Goal: Use online tool/utility: Utilize a website feature to perform a specific function

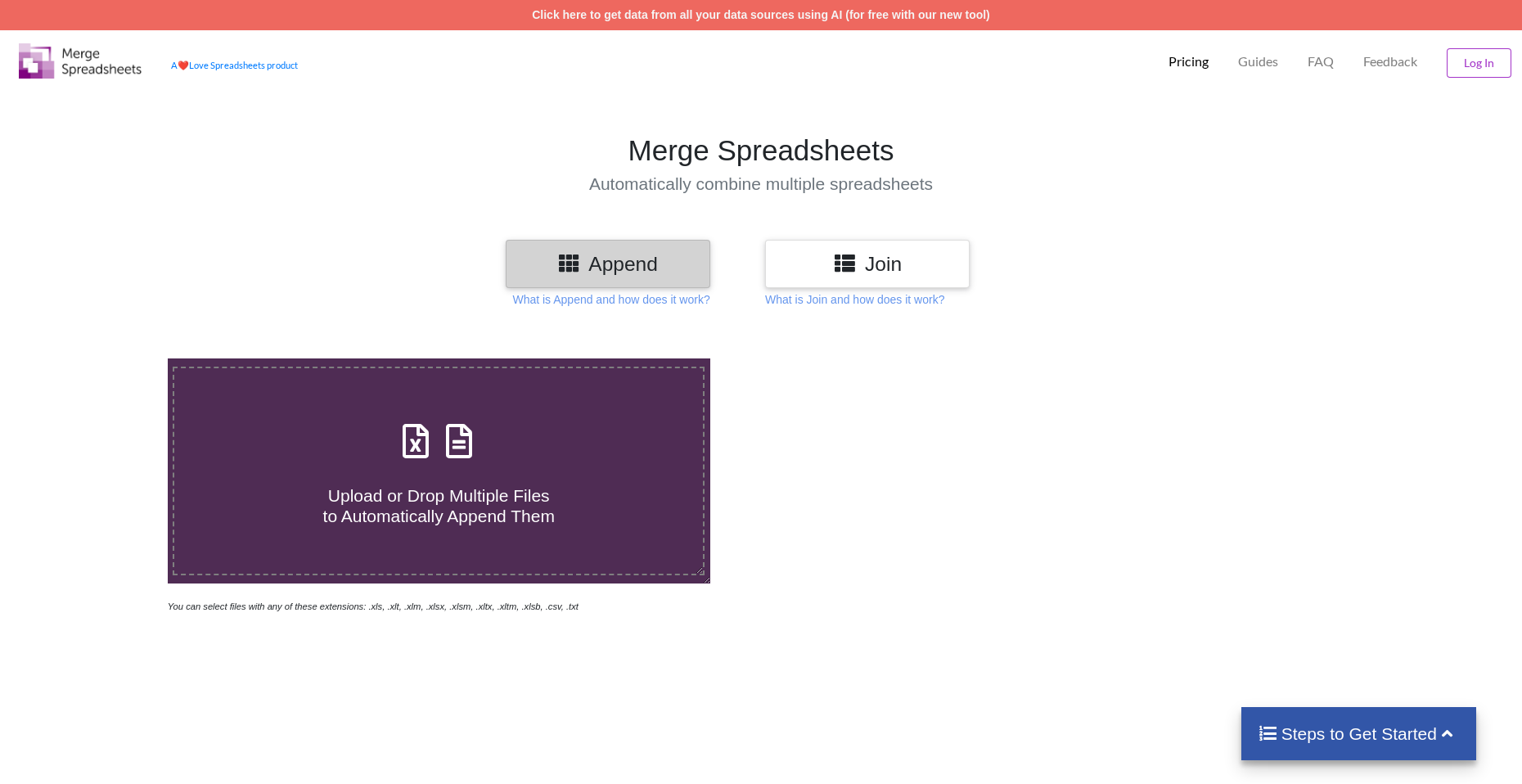
click at [790, 268] on h3 "Join" at bounding box center [867, 263] width 180 height 24
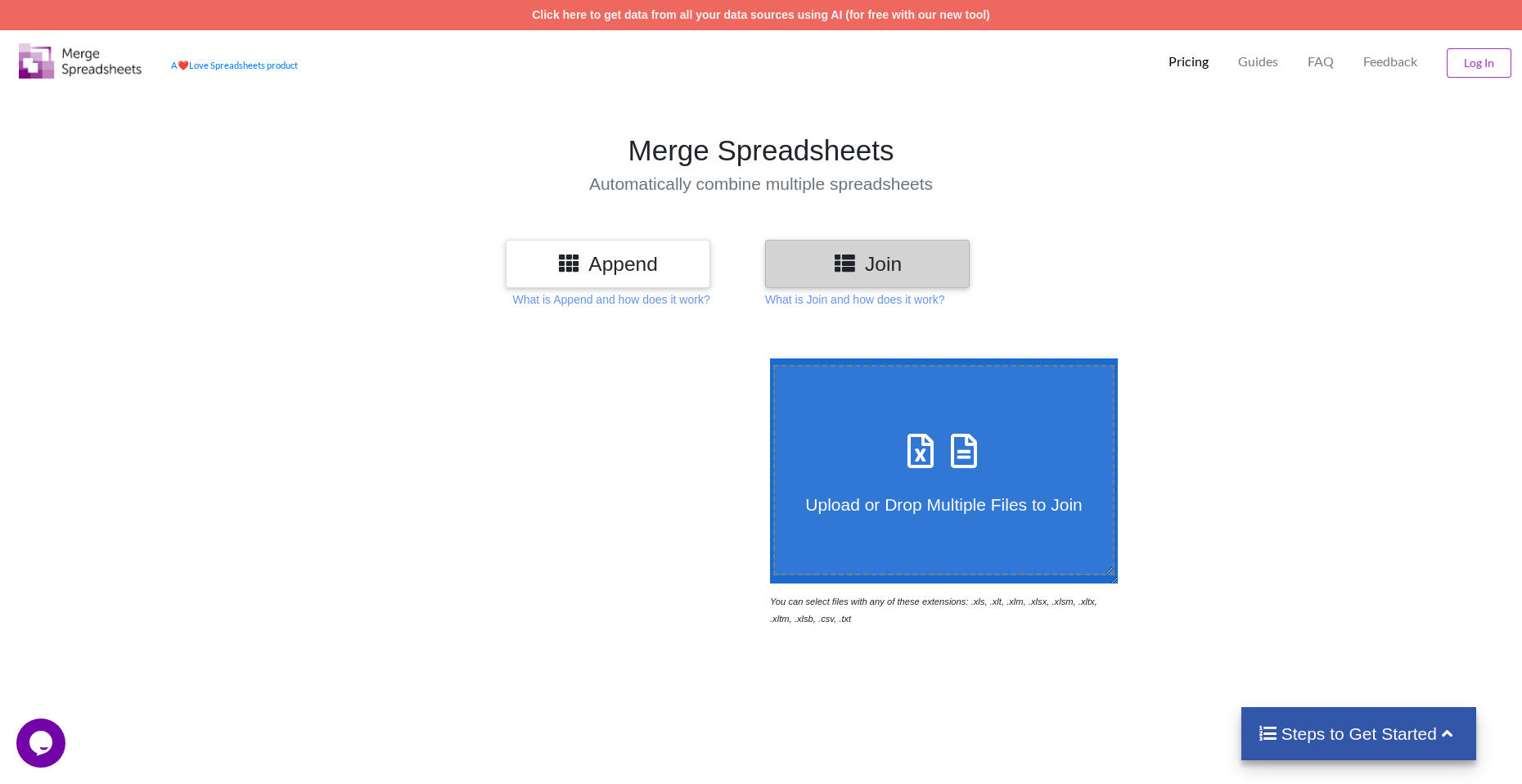
click at [828, 529] on label "Upload or Drop Multiple Files to Join" at bounding box center [944, 469] width 341 height 210
click at [766, 358] on input "Upload or Drop Multiple Files to Join" at bounding box center [766, 358] width 0 height 0
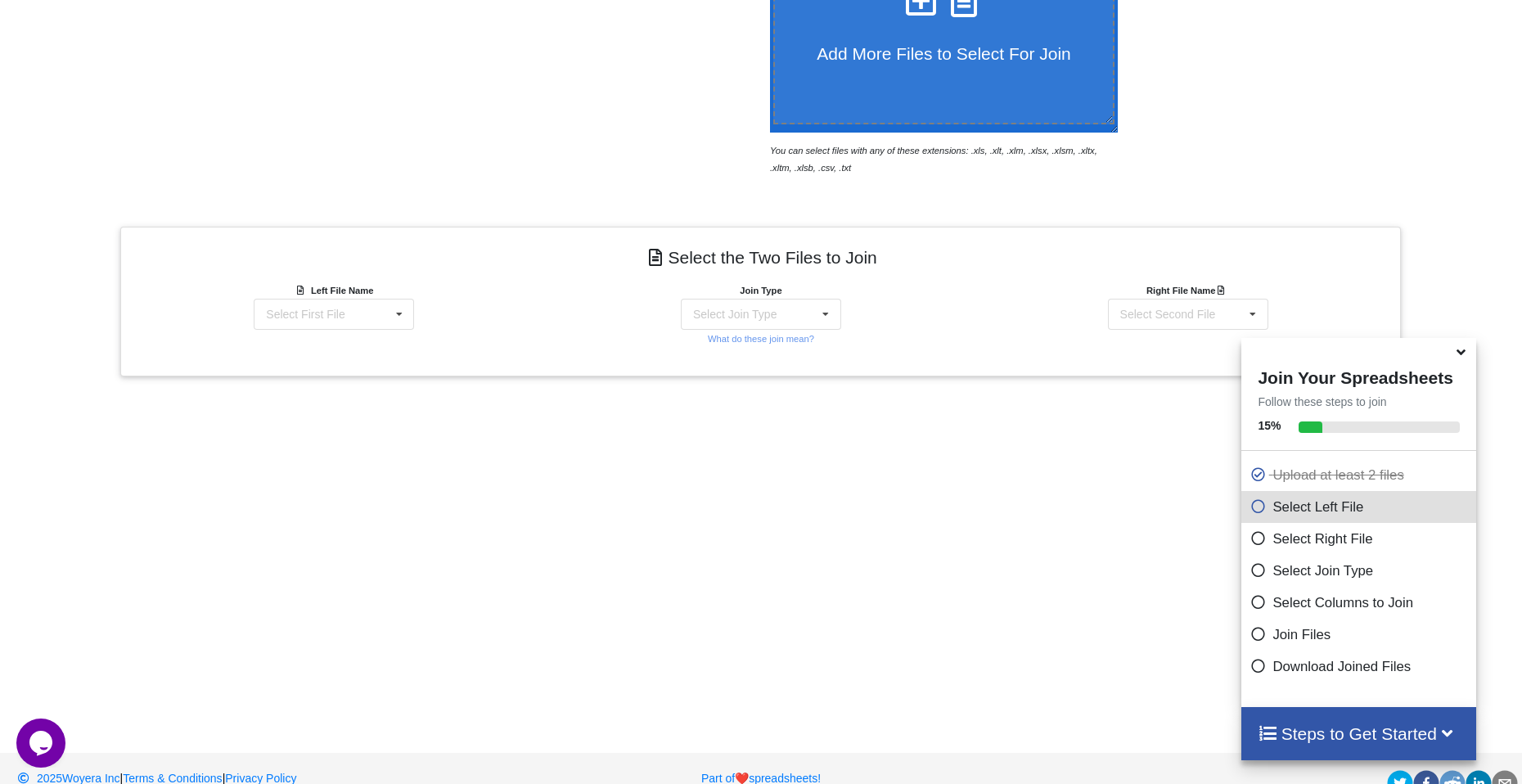
scroll to position [399, 0]
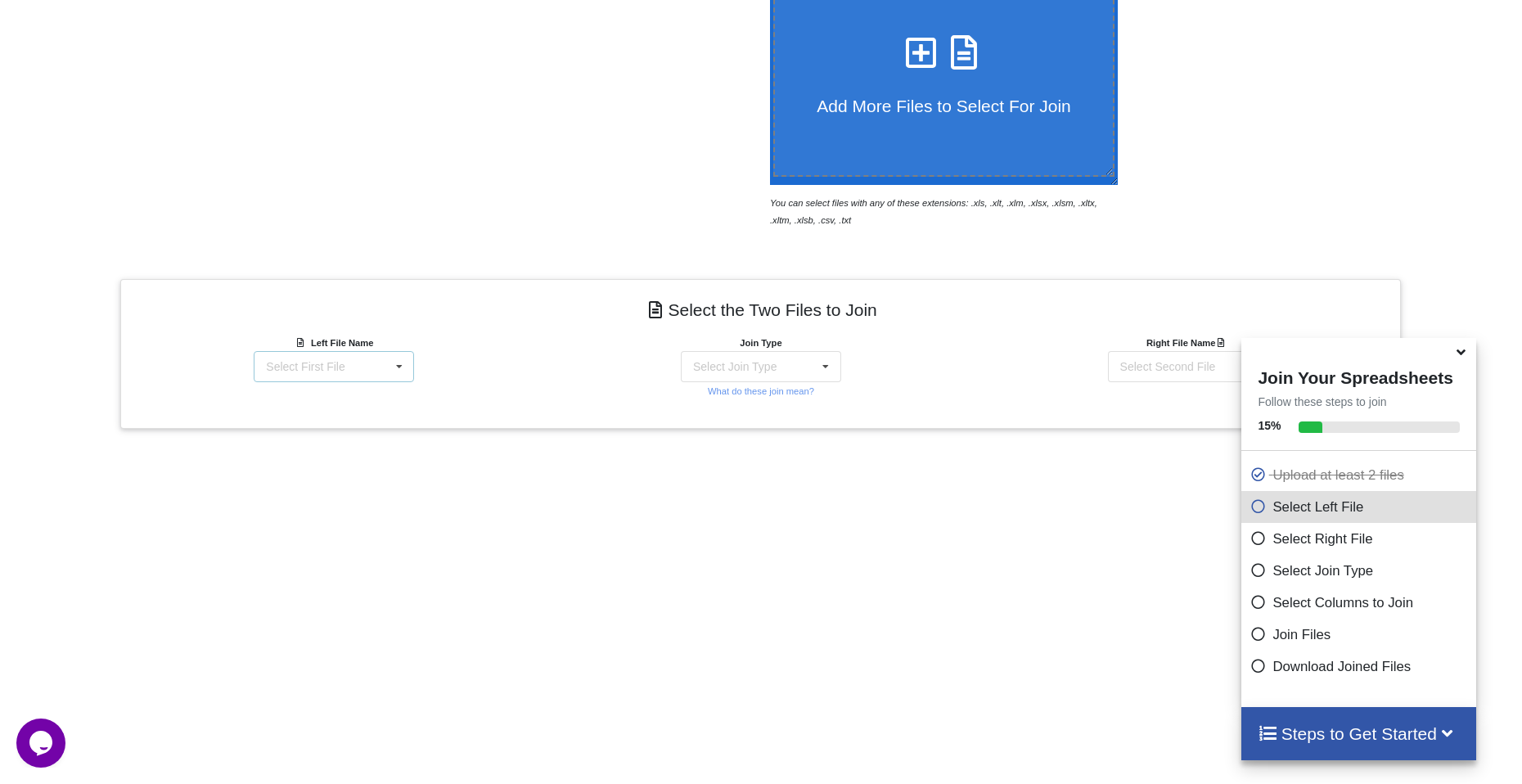
click at [395, 363] on icon at bounding box center [400, 367] width 25 height 30
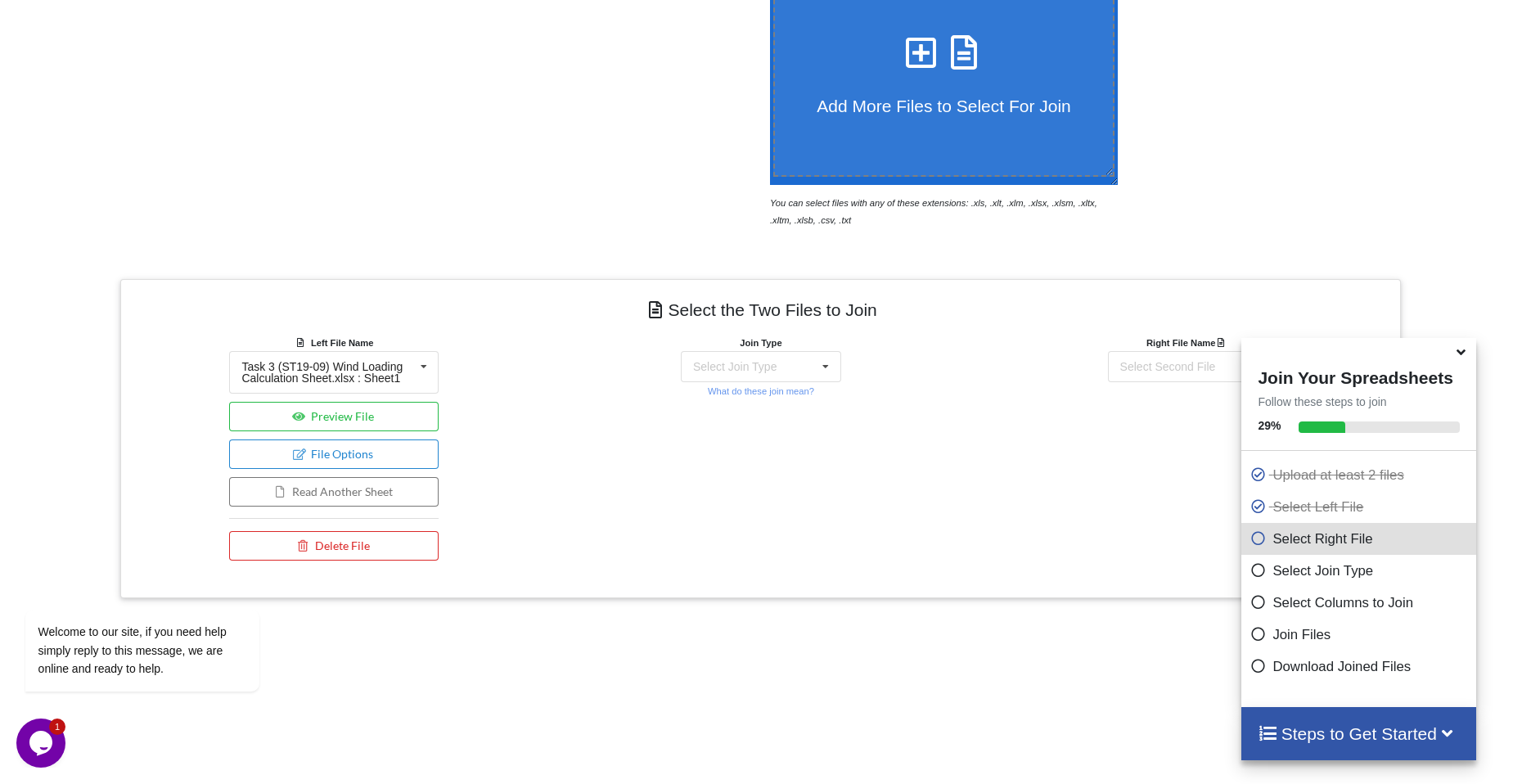
click at [590, 404] on div "Select the Two Files to Join Left File Name Task 3 (ST19-09) Wind Loading Calcu…" at bounding box center [761, 439] width 1281 height 319
click at [790, 374] on div "Select Join Type INNER JOIN LEFT JOIN RIGHT JOIN FULL JOIN" at bounding box center [761, 366] width 160 height 31
drag, startPoint x: 815, startPoint y: 366, endPoint x: 866, endPoint y: 366, distance: 51.0
click at [815, 366] on icon at bounding box center [826, 367] width 25 height 30
click at [1126, 365] on div "Select Second File" at bounding box center [1167, 366] width 96 height 12
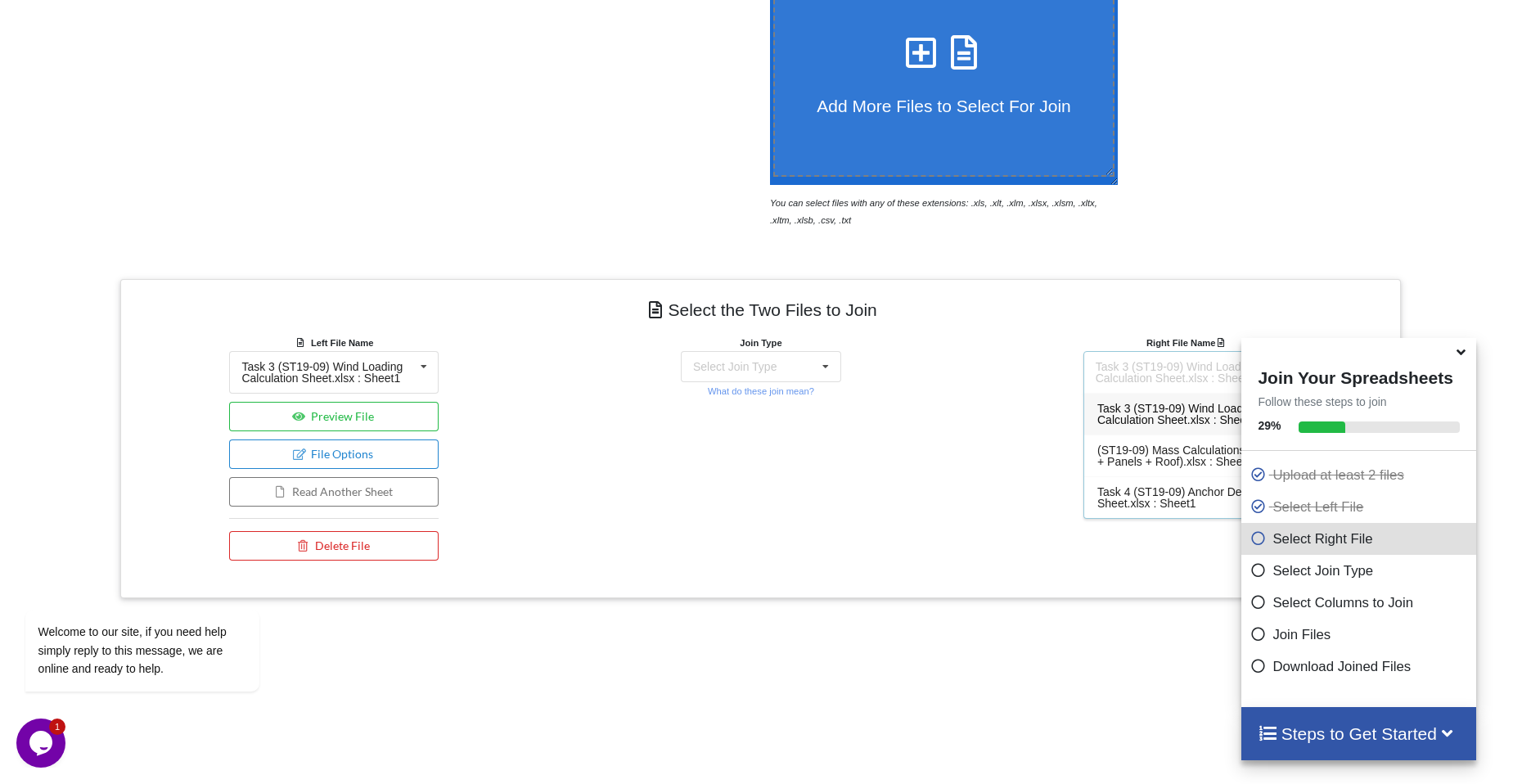
click at [1129, 364] on div "Task 3 (ST19-09) Wind Loading Calculation Sheet.xlsx : Sheet1" at bounding box center [1181, 372] width 172 height 23
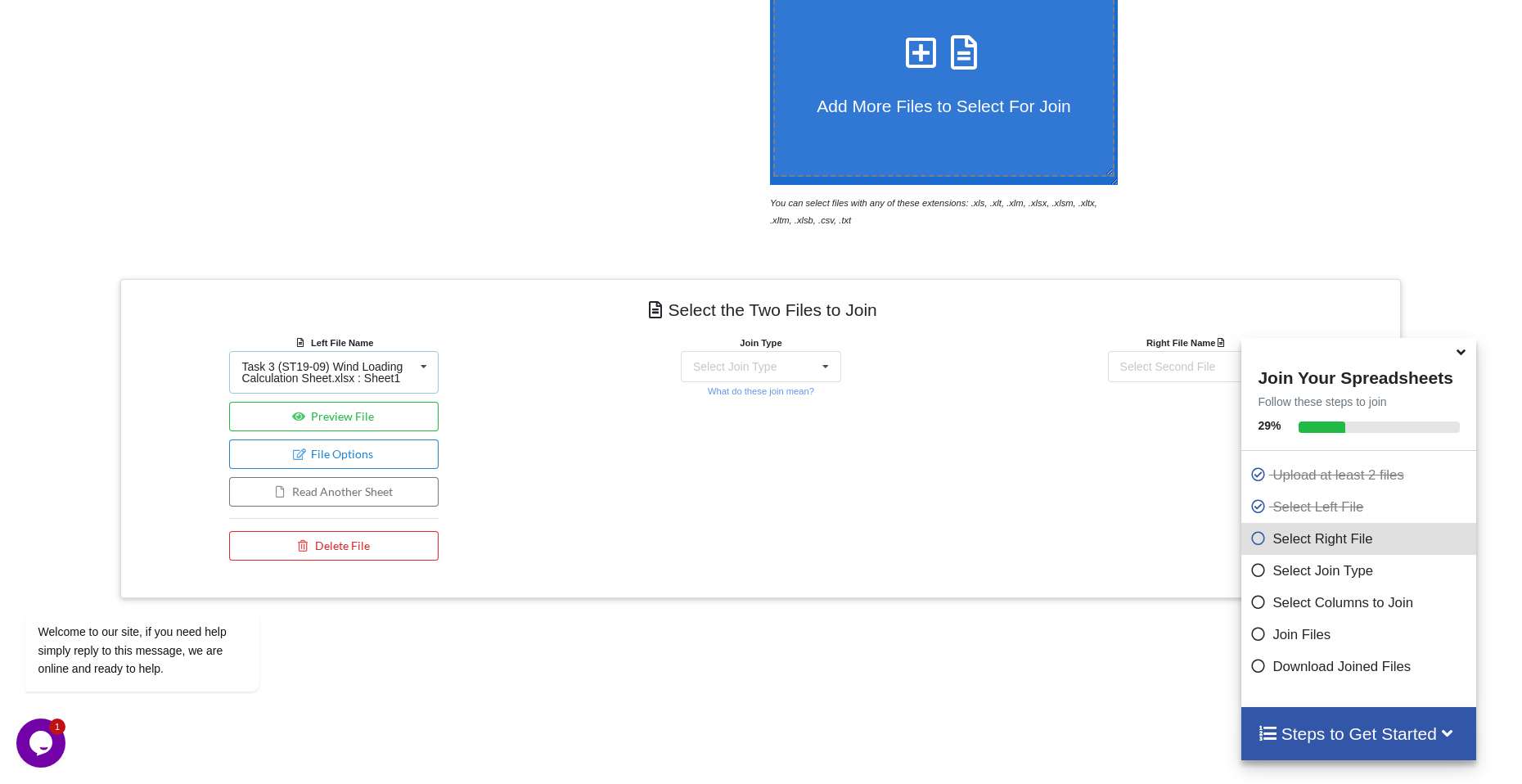
click at [400, 375] on div "Task 3 (ST19-09) Wind Loading Calculation Sheet.xlsx : Sheet1" at bounding box center [327, 372] width 172 height 23
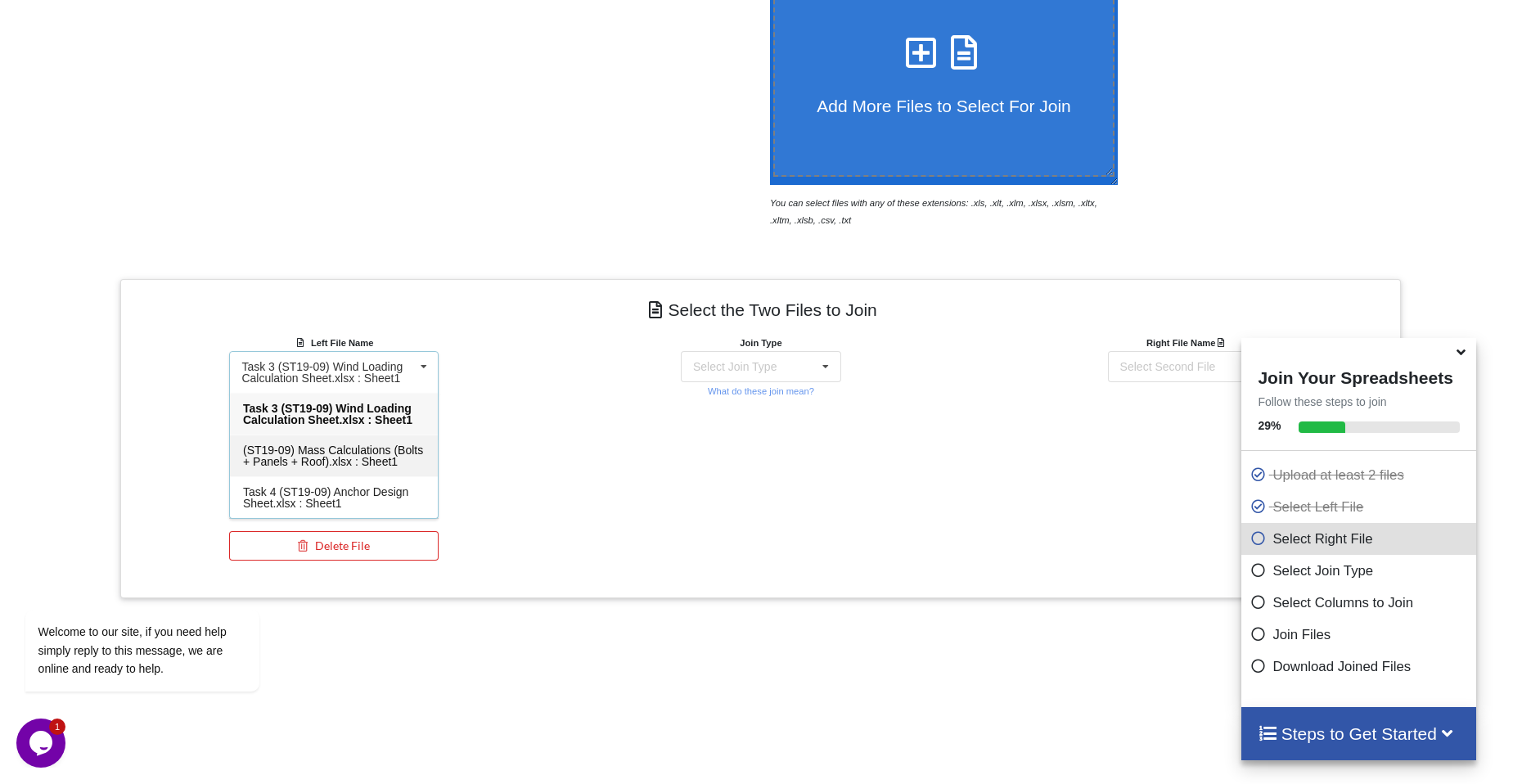
click at [341, 463] on span "(ST19-09) Mass Calculations (Bolts + Panels + Roof).xlsx : Sheet1" at bounding box center [333, 456] width 180 height 25
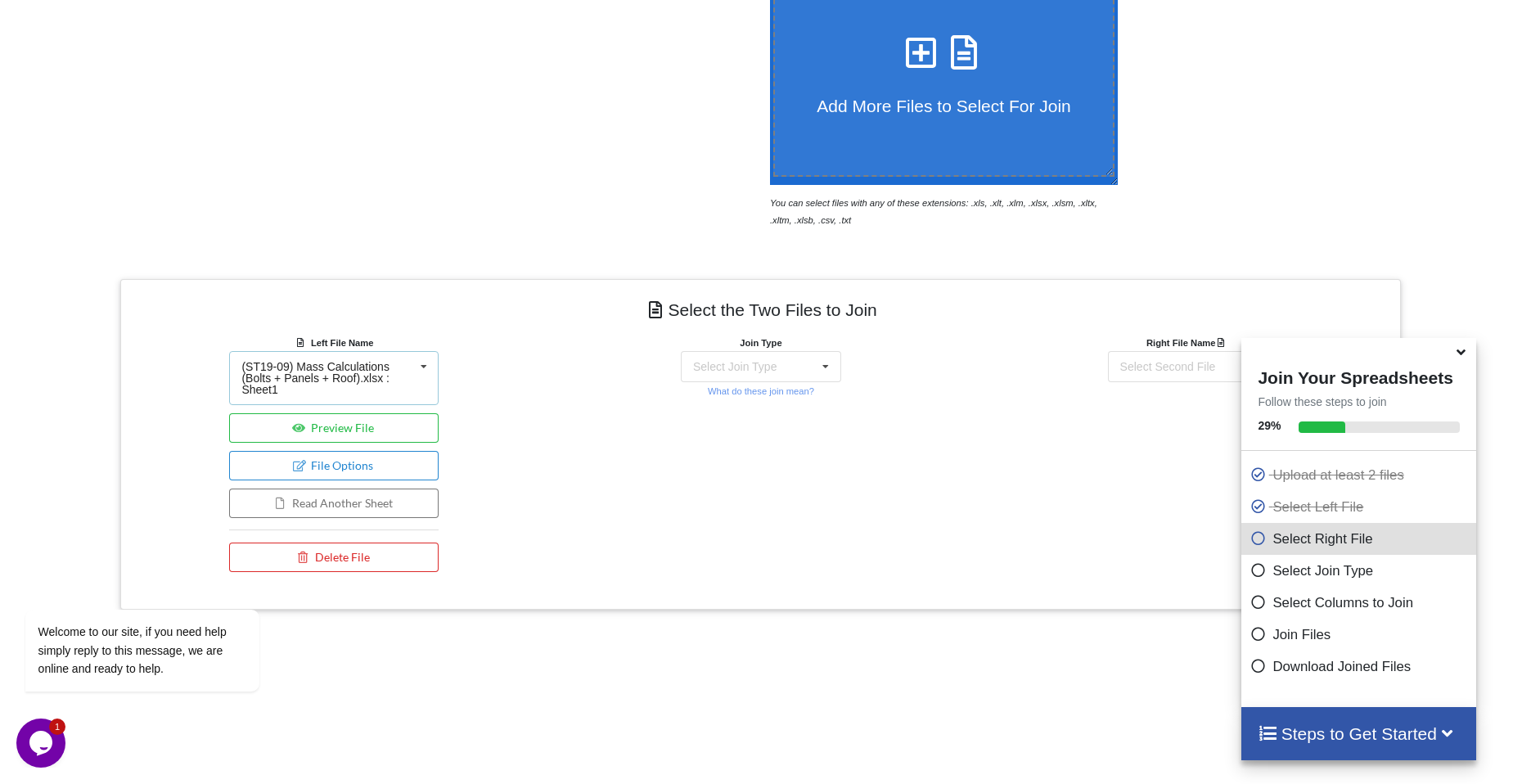
click at [375, 381] on div "(ST19-09) Mass Calculations (Bolts + Panels + Roof).xlsx : Sheet1" at bounding box center [327, 377] width 172 height 34
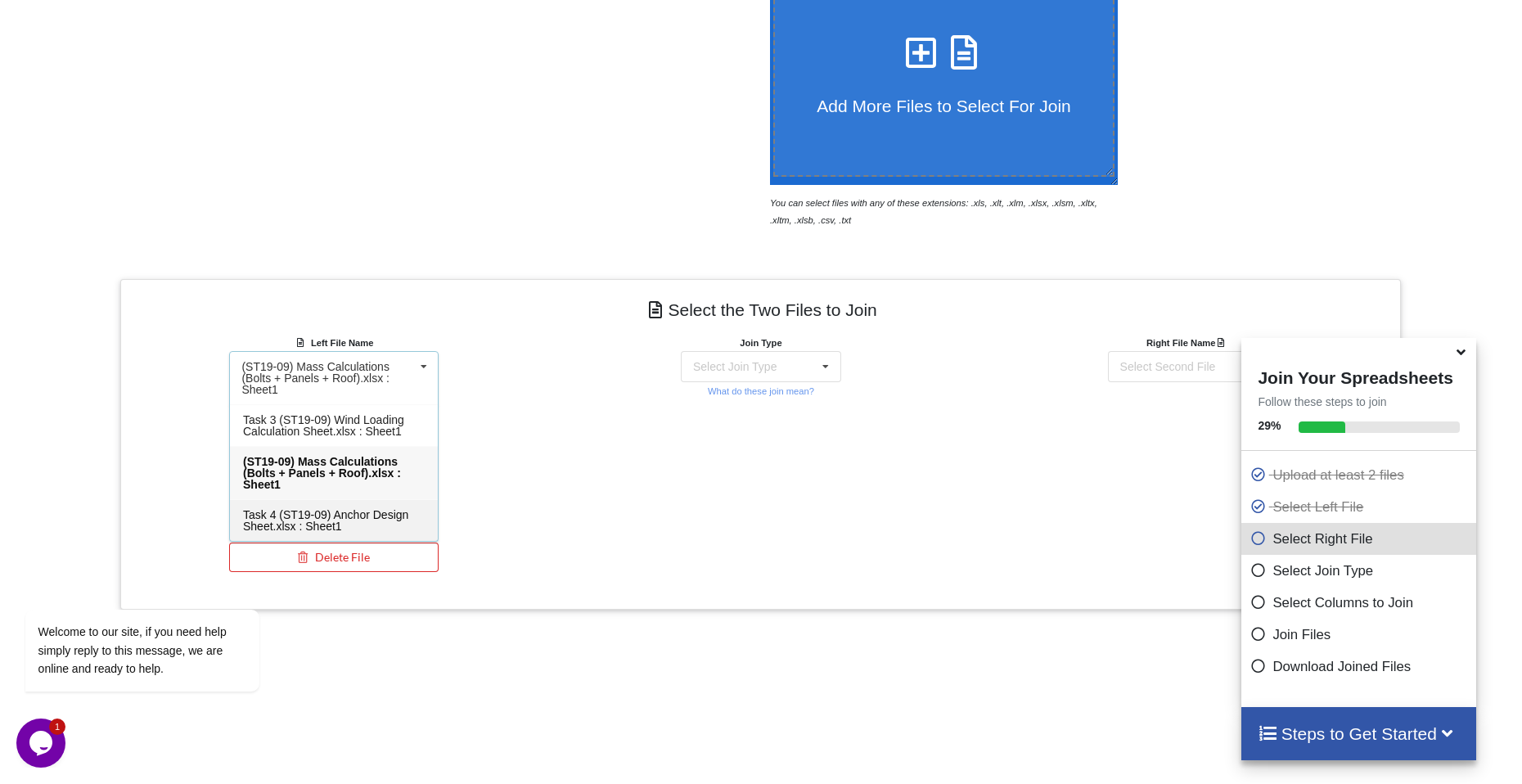
click at [341, 516] on span "Task 4 (ST19-09) Anchor Design Sheet.xlsx : Sheet1" at bounding box center [326, 521] width 165 height 25
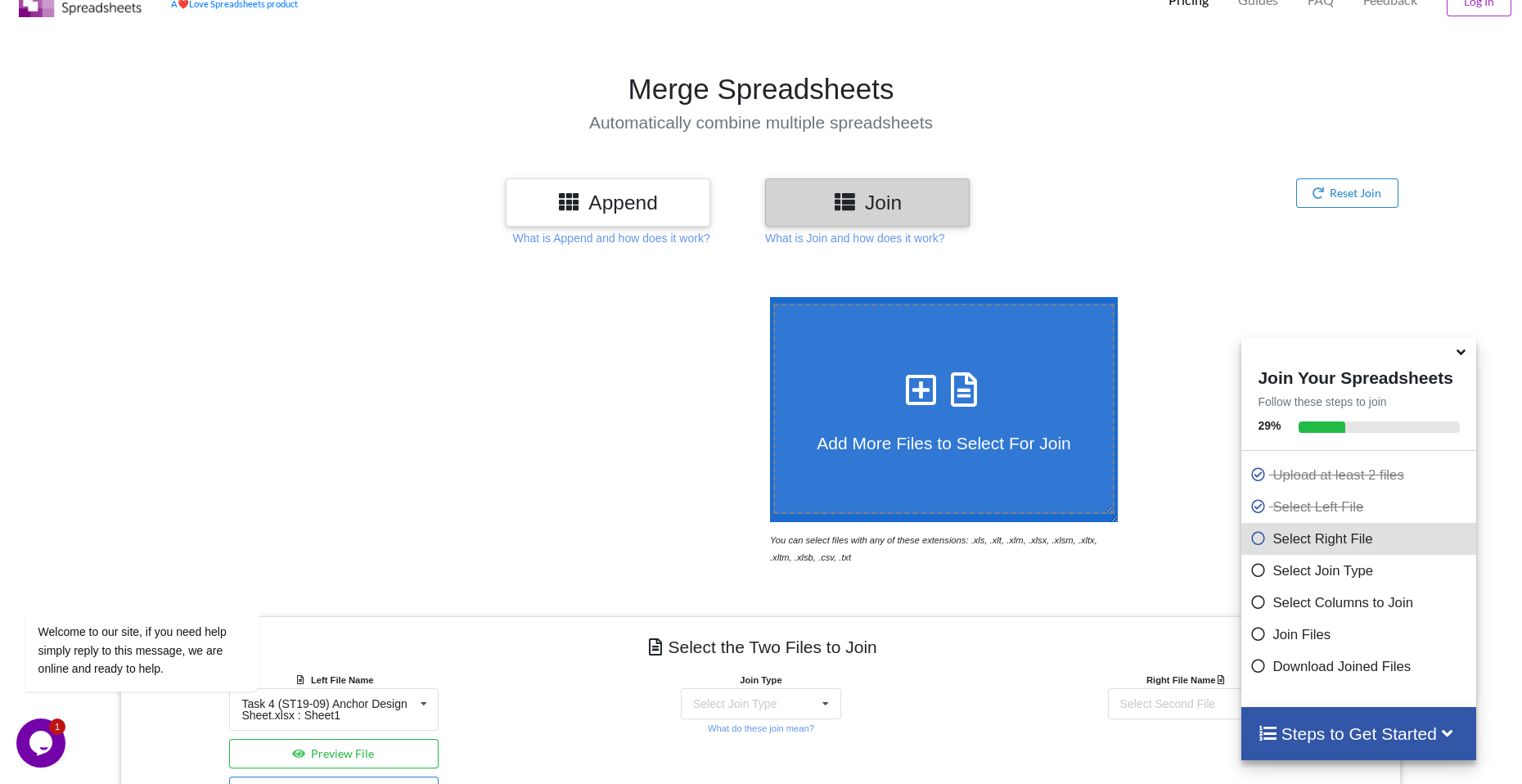
scroll to position [0, 0]
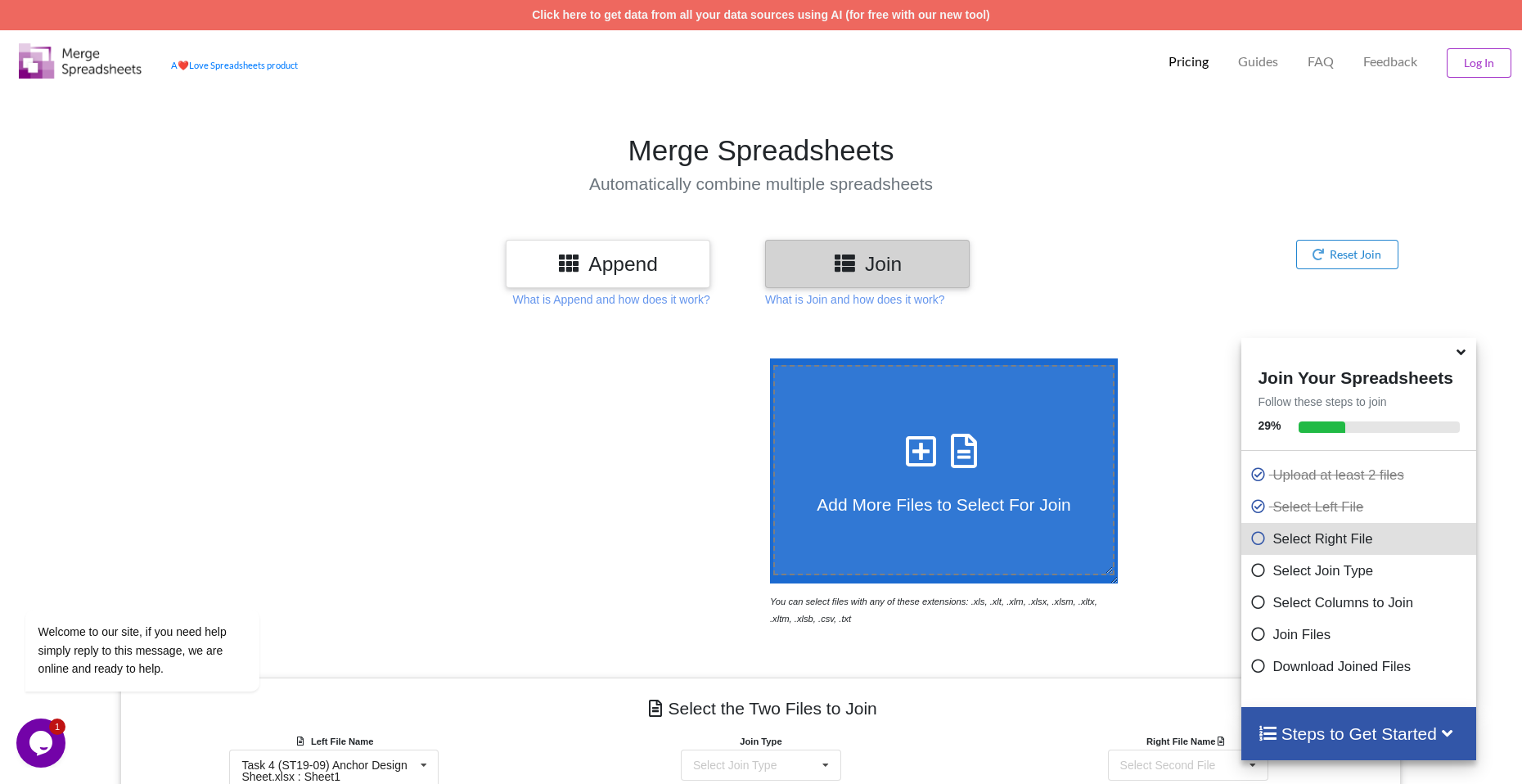
click at [891, 387] on label "Add More Files to Select For Join" at bounding box center [944, 469] width 341 height 210
click at [766, 358] on input "Add More Files to Select For Join" at bounding box center [766, 358] width 0 height 0
type input "C:\fakepath\Task 1 & 2 (ST19-09) Panel Summary Calculation Sheet (Hoop Forces &…"
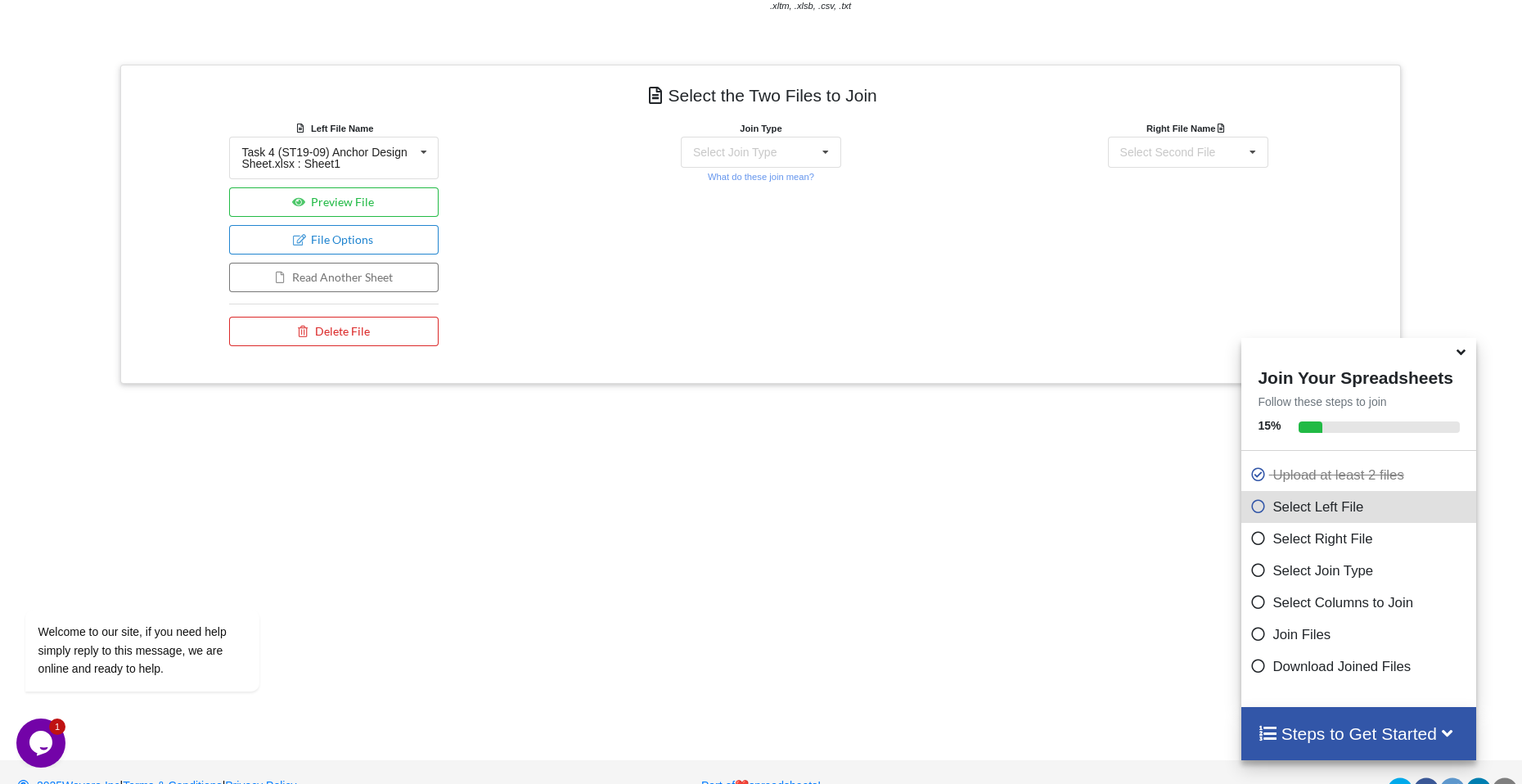
scroll to position [649, 0]
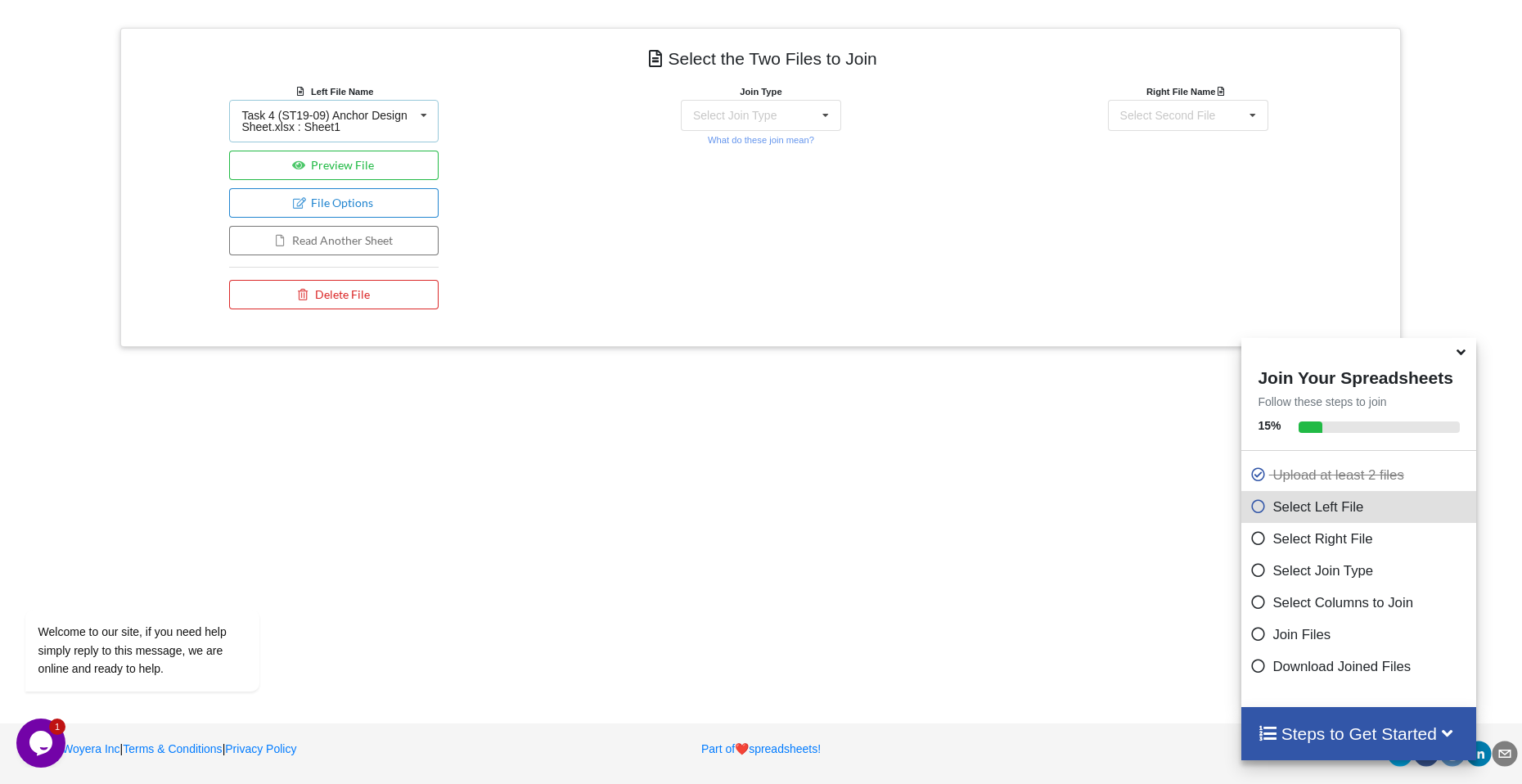
click at [401, 125] on div "Task 4 (ST19-09) Anchor Design Sheet.xlsx : Sheet1" at bounding box center [327, 121] width 172 height 23
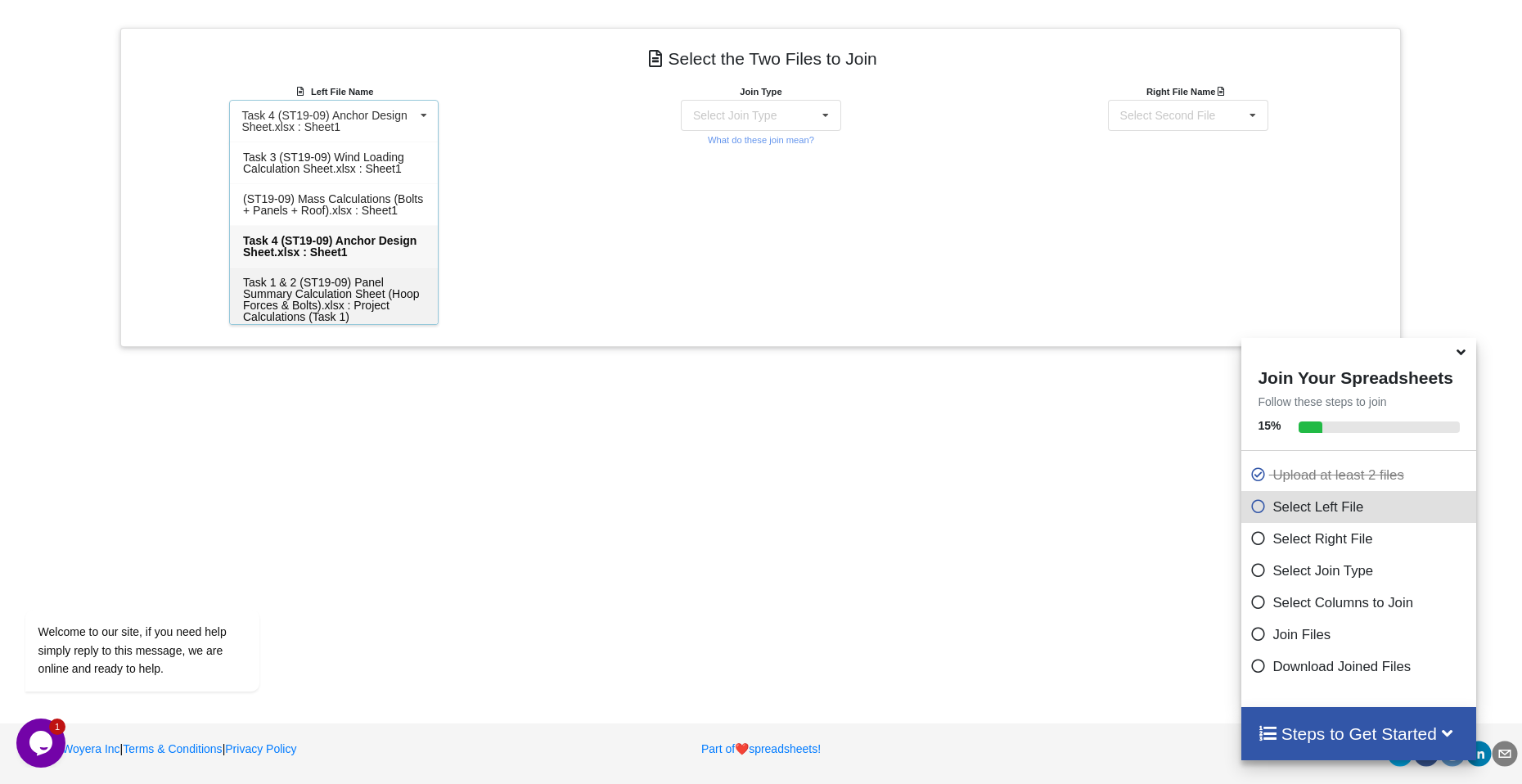
click at [360, 295] on span "Task 1 & 2 (ST19-09) Panel Summary Calculation Sheet (Hoop Forces & Bolts).xlsx…" at bounding box center [331, 299] width 177 height 47
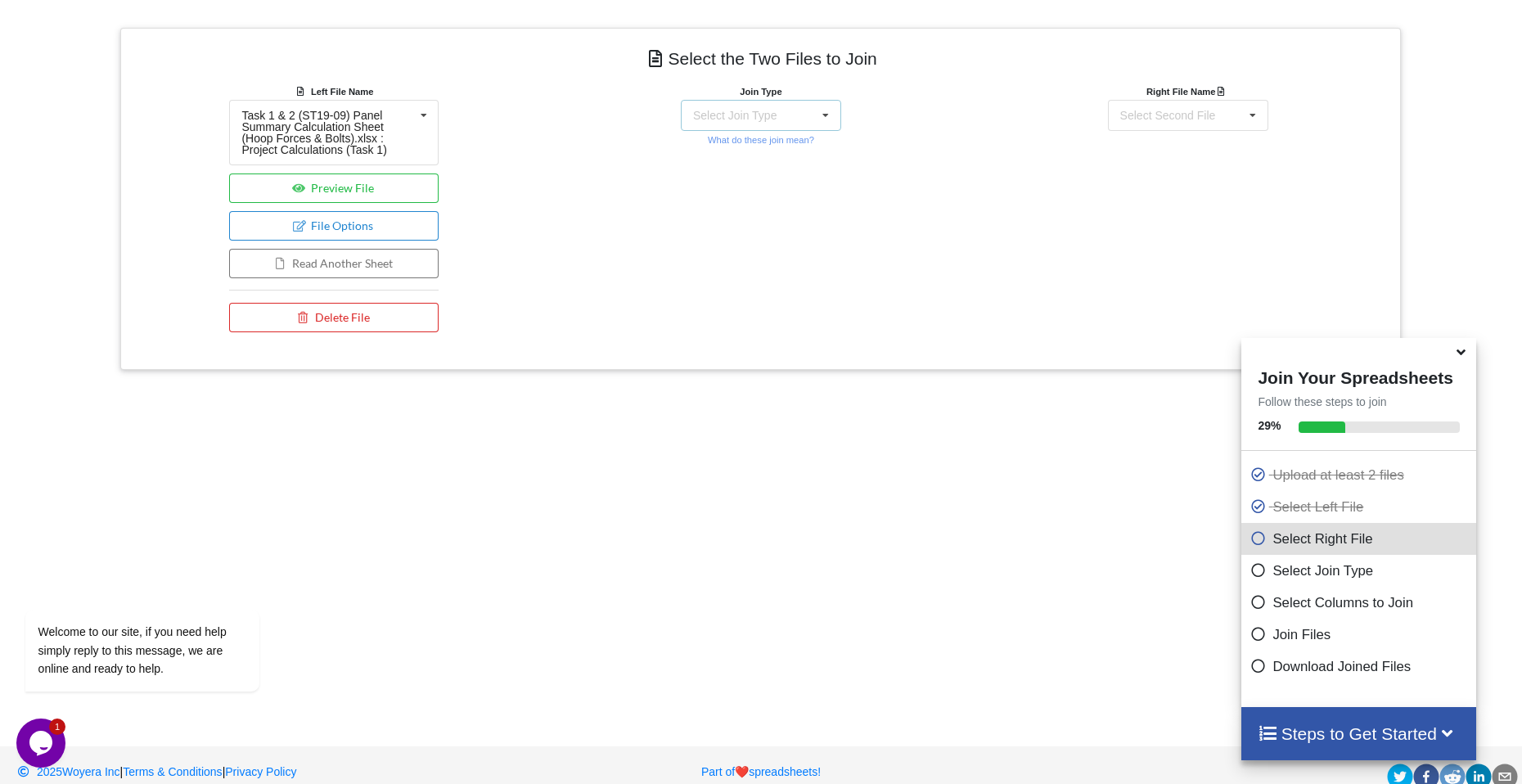
click at [827, 122] on icon at bounding box center [826, 115] width 25 height 30
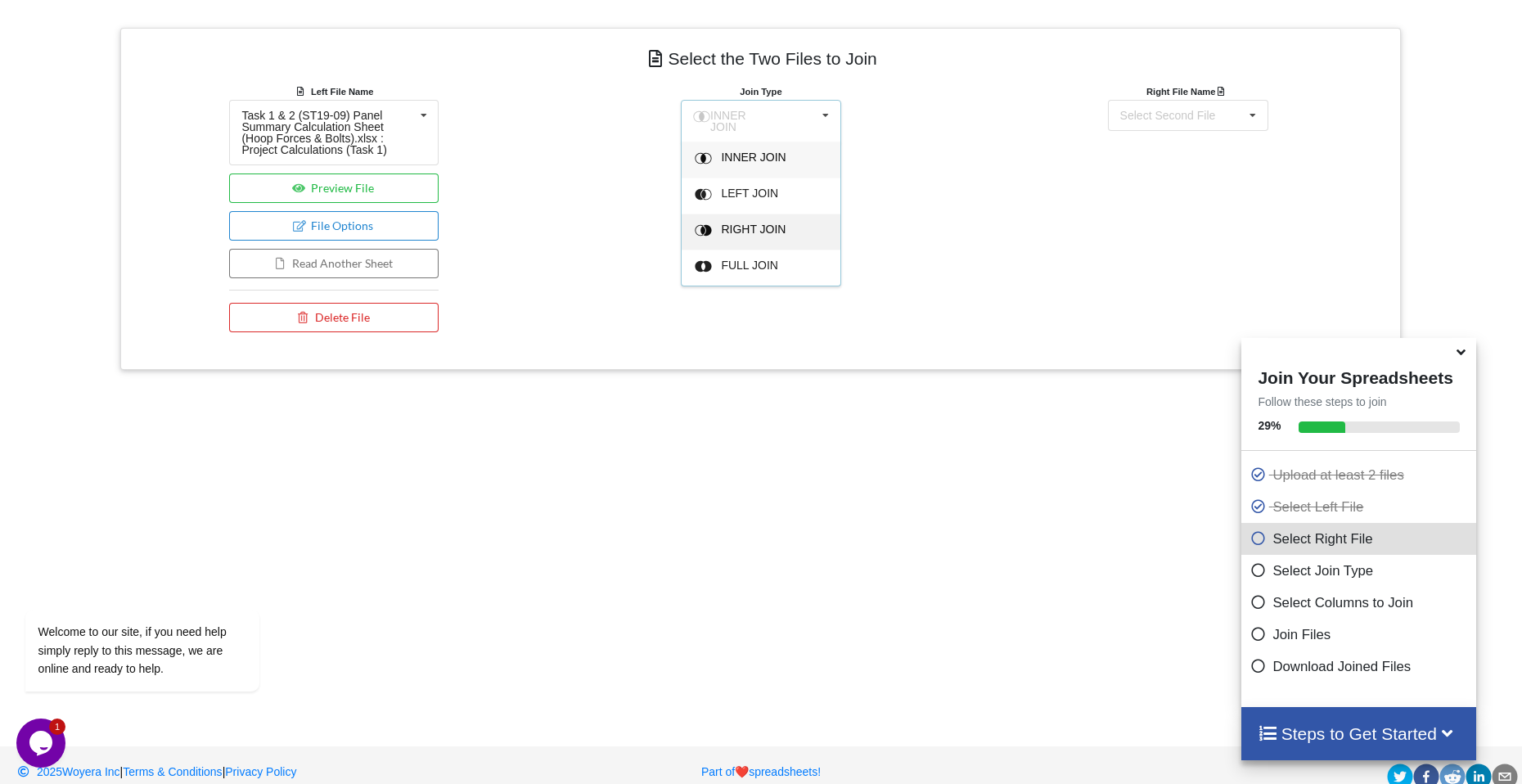
click at [737, 232] on div "RIGHT JOIN" at bounding box center [771, 232] width 100 height 17
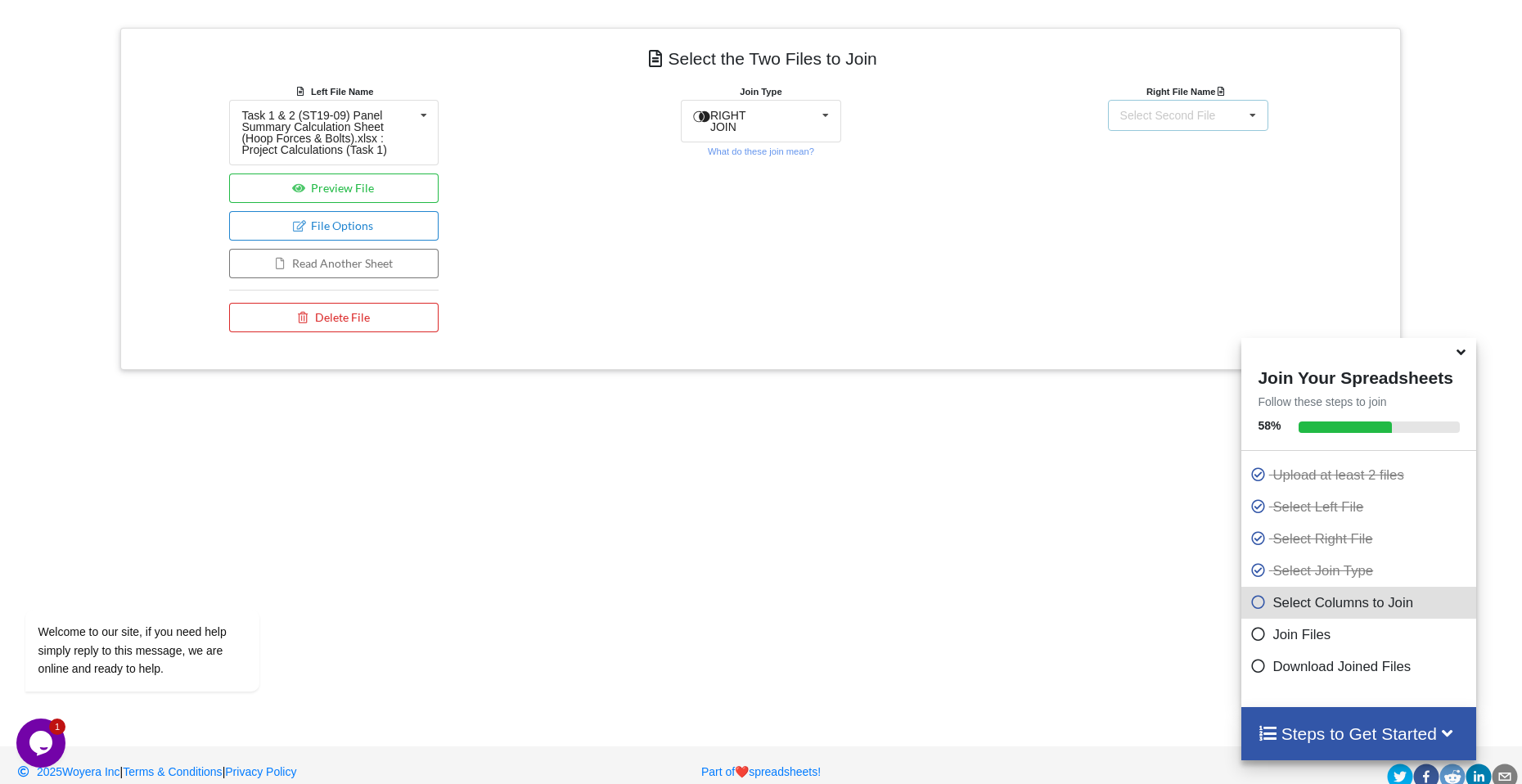
click at [1201, 118] on div "Select Second File" at bounding box center [1167, 115] width 96 height 12
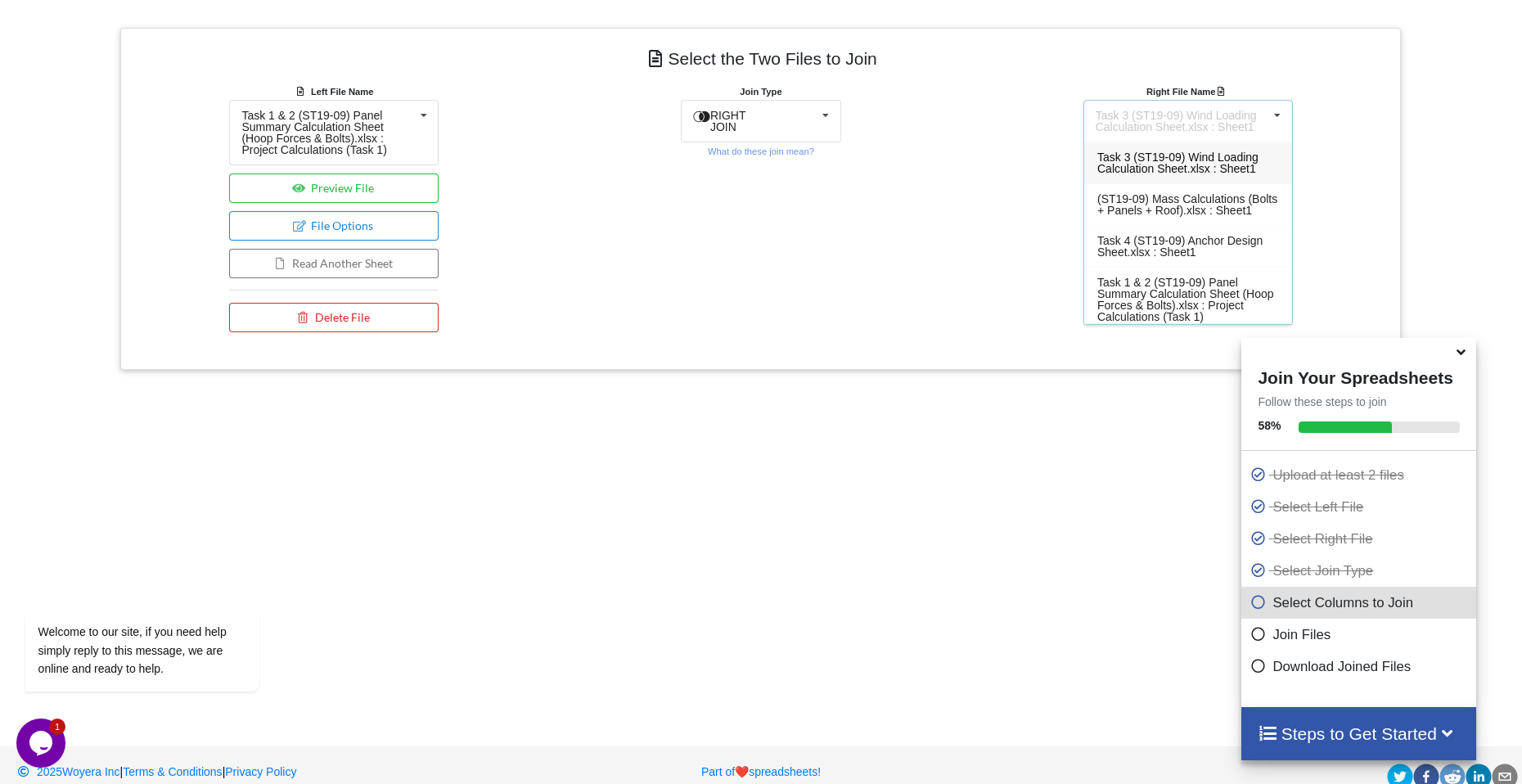
click at [1127, 179] on div "Task 3 (ST19-09) Wind Loading Calculation Sheet.xlsx : Sheet1" at bounding box center [1188, 162] width 208 height 42
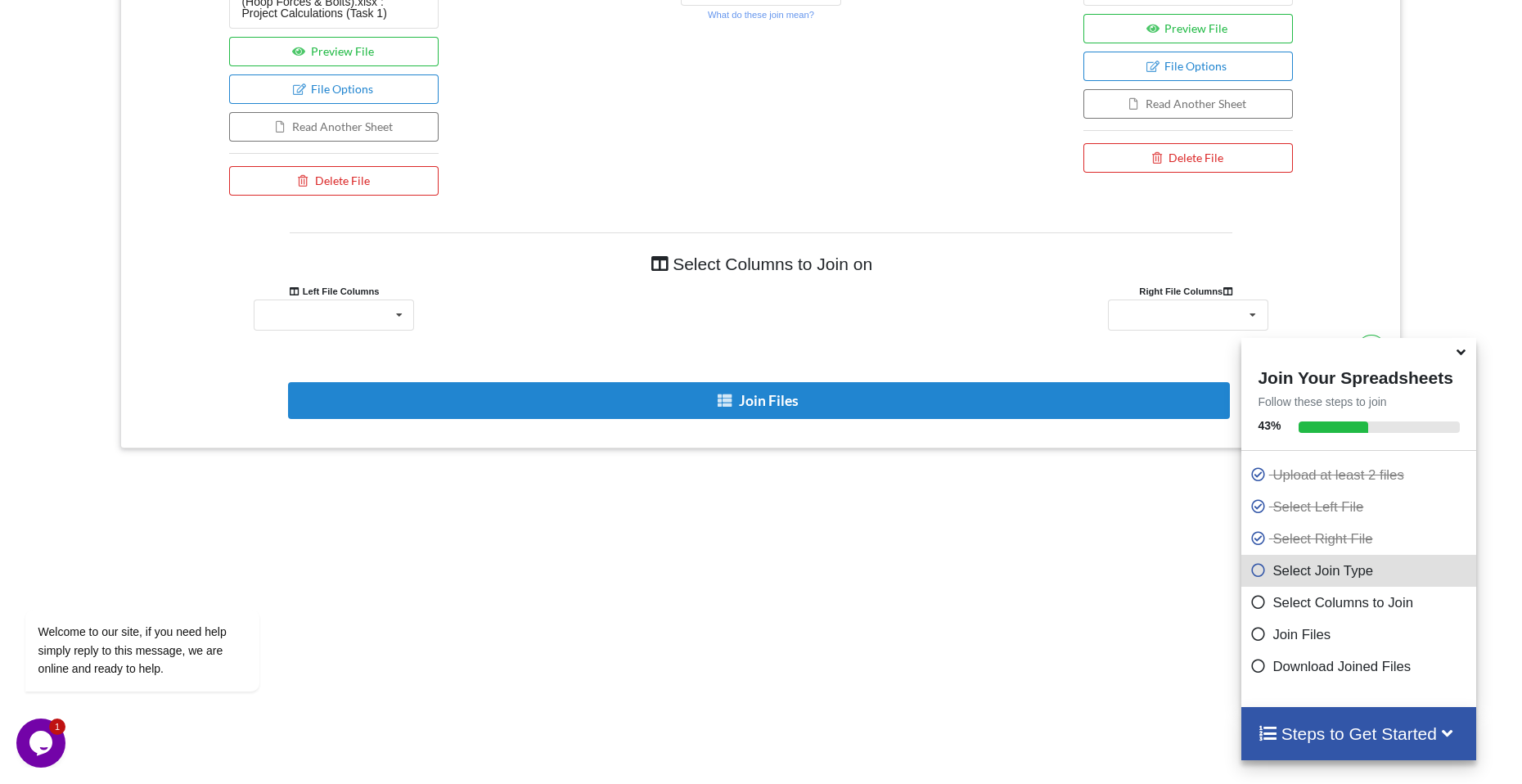
scroll to position [846, 0]
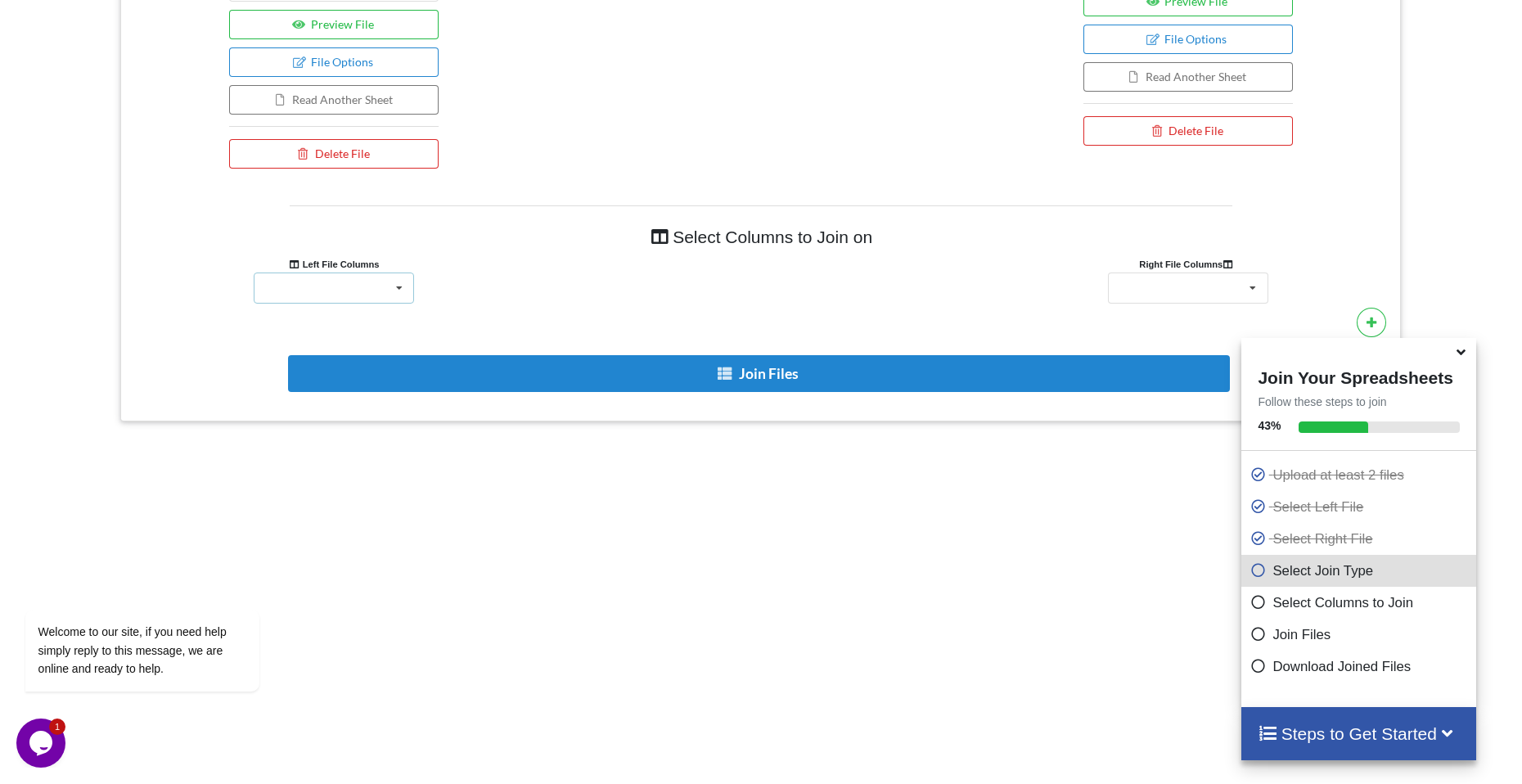
click at [383, 292] on div "H:R = 1.00 Unnamed: 1 Unnamed: 2 Unnamed: 3 Unnamed: 4 Unnamed: 5 Unnamed: 6 H:…" at bounding box center [333, 287] width 160 height 31
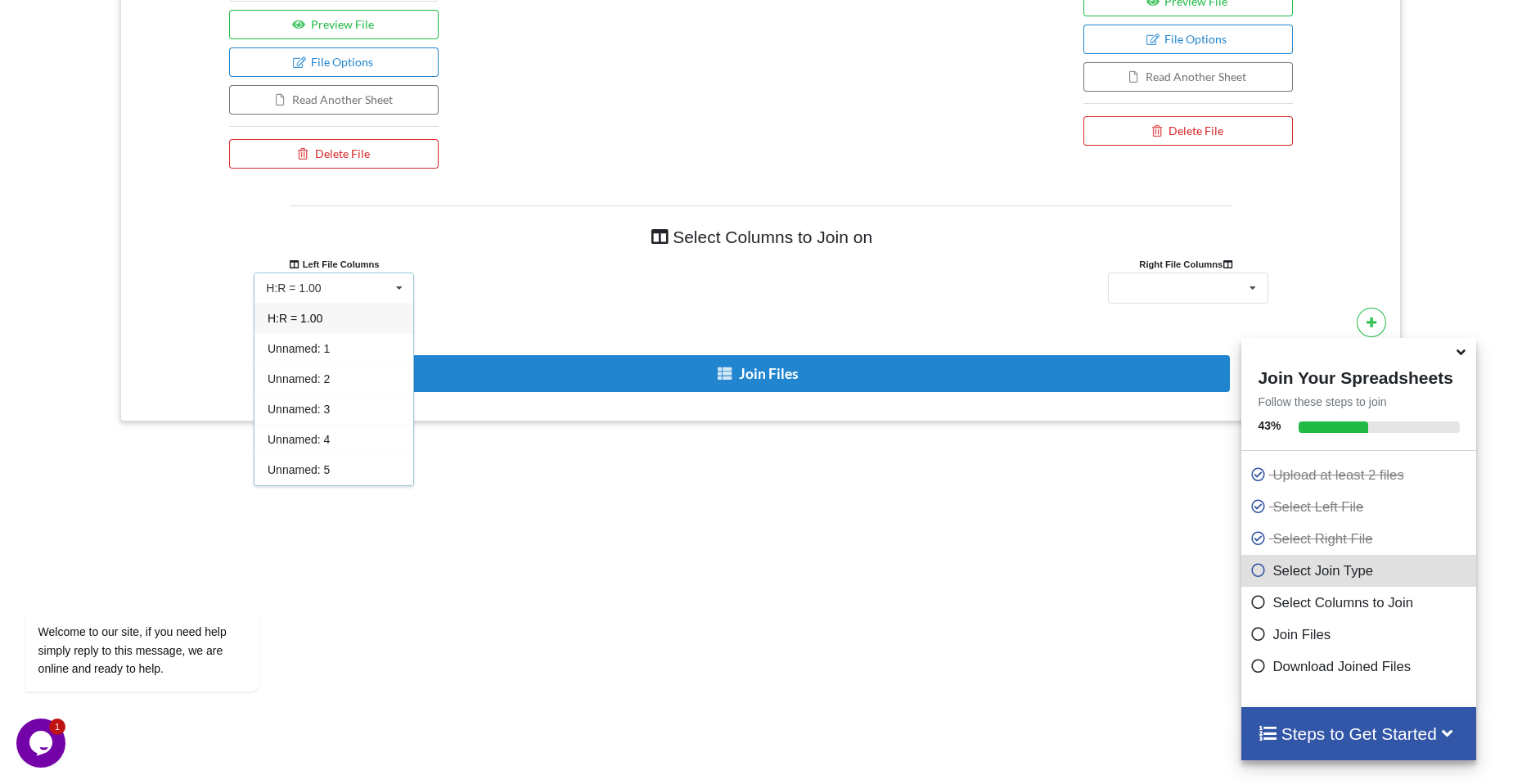
click at [395, 286] on icon at bounding box center [400, 288] width 25 height 30
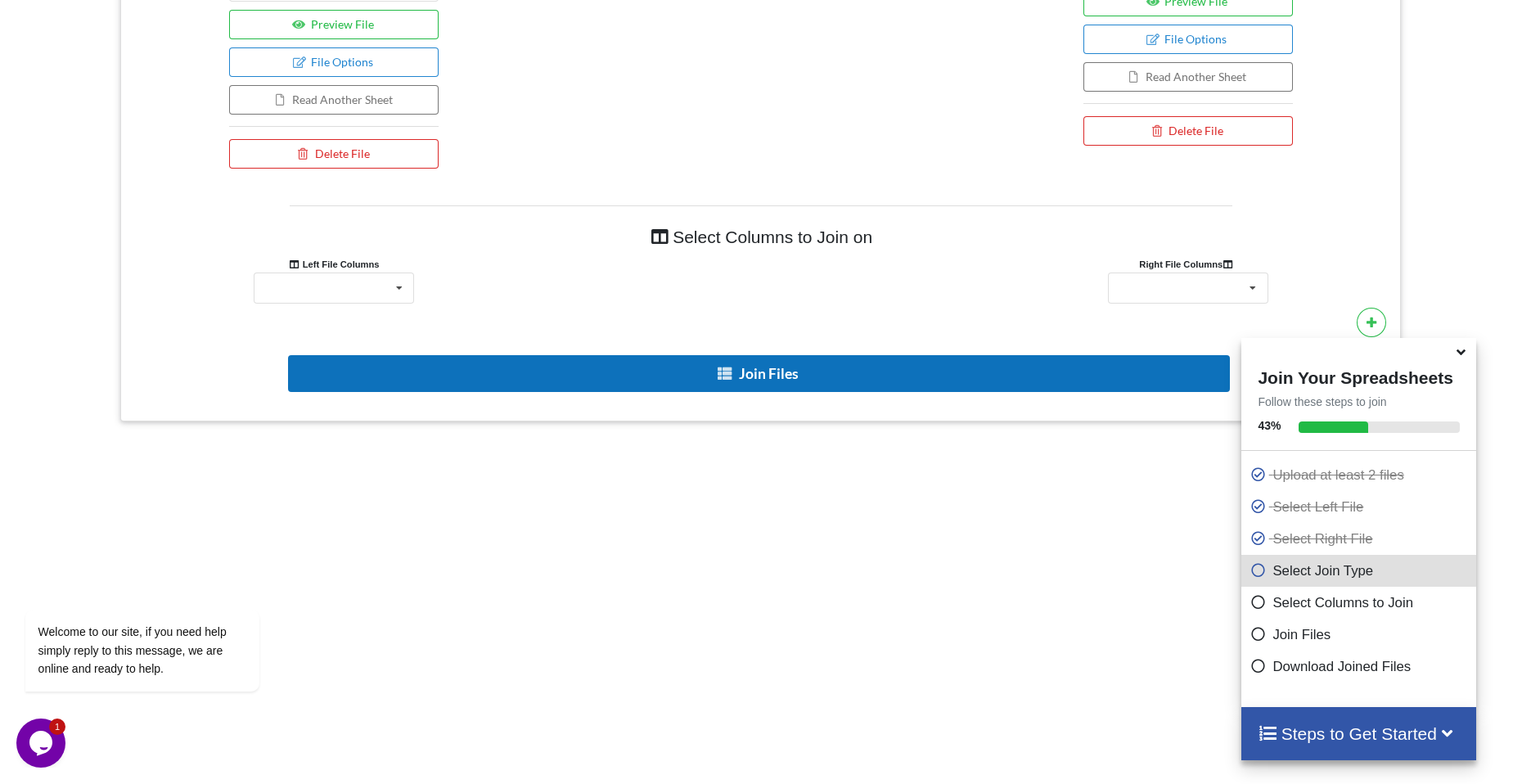
click at [756, 360] on button "Join Files" at bounding box center [759, 373] width 942 height 37
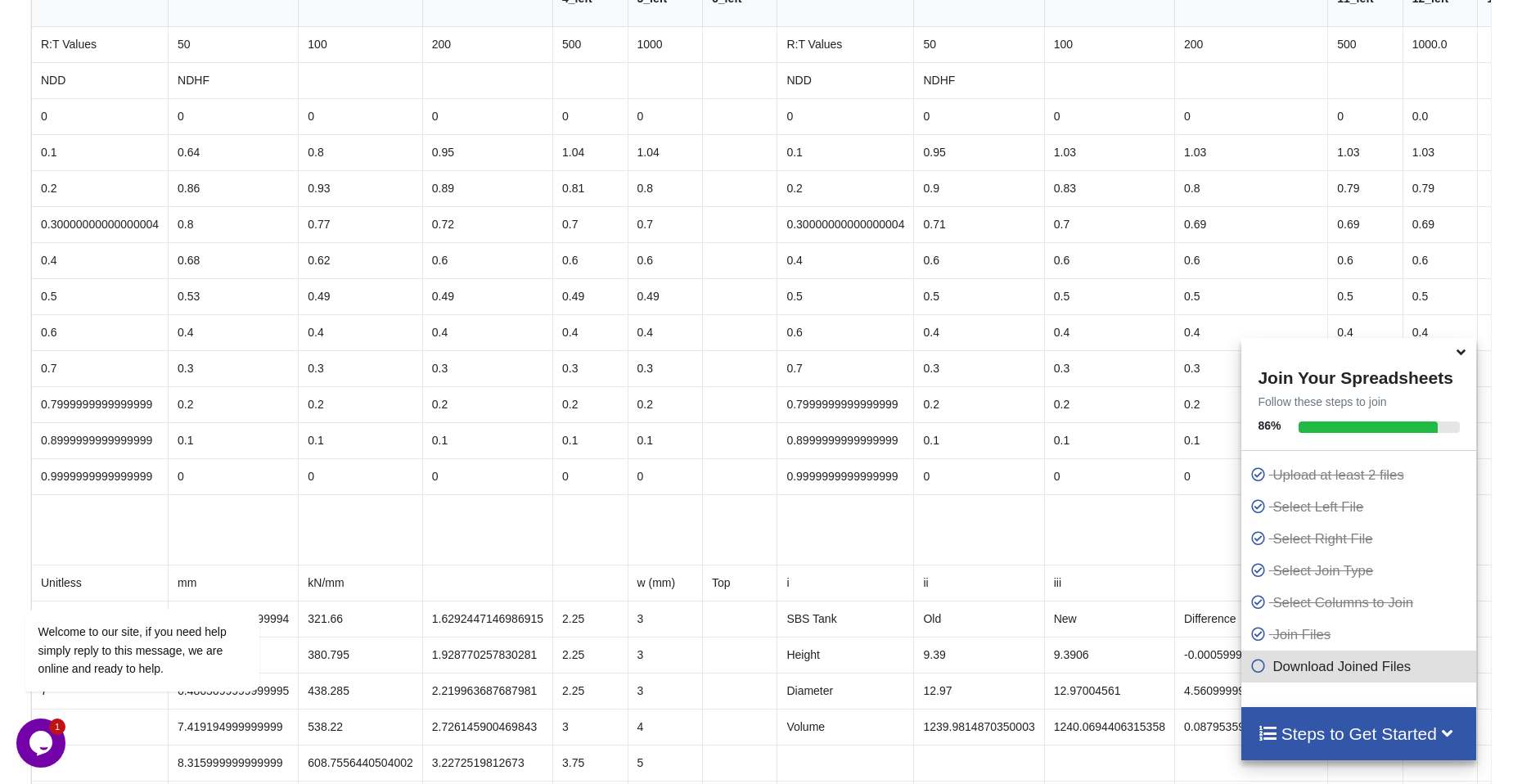
scroll to position [1664, 0]
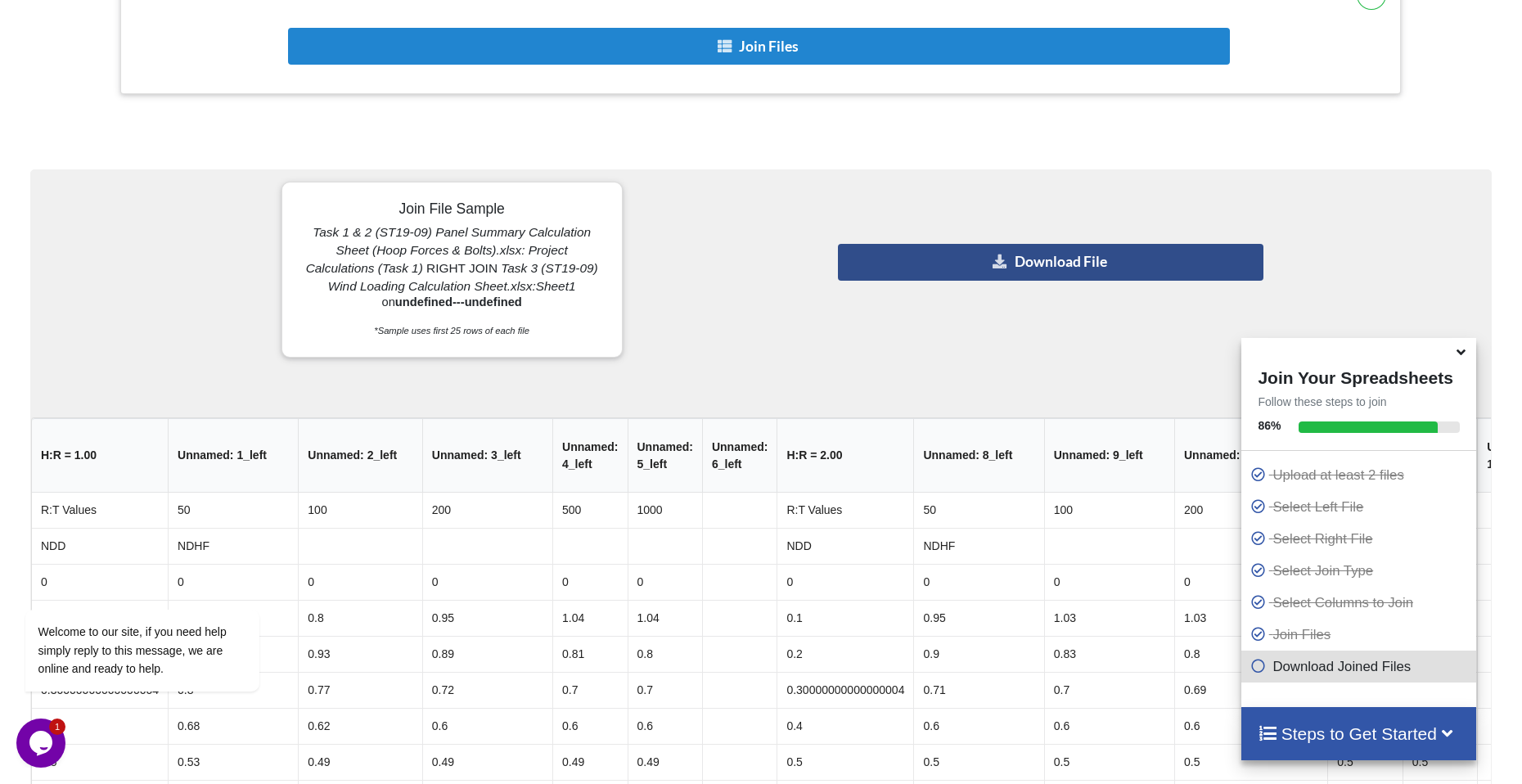
click at [1004, 272] on button "Download File" at bounding box center [1051, 262] width 425 height 37
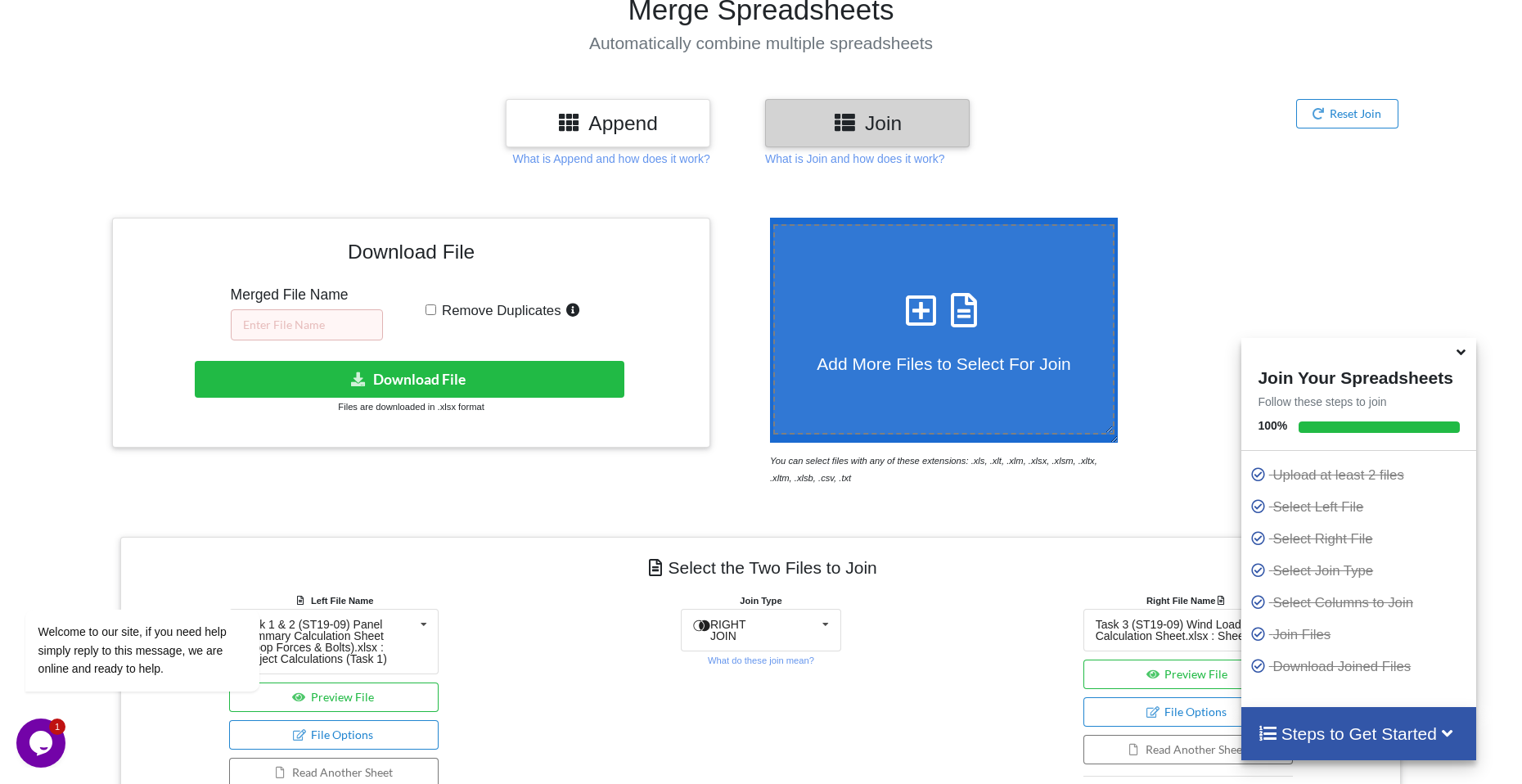
scroll to position [0, 0]
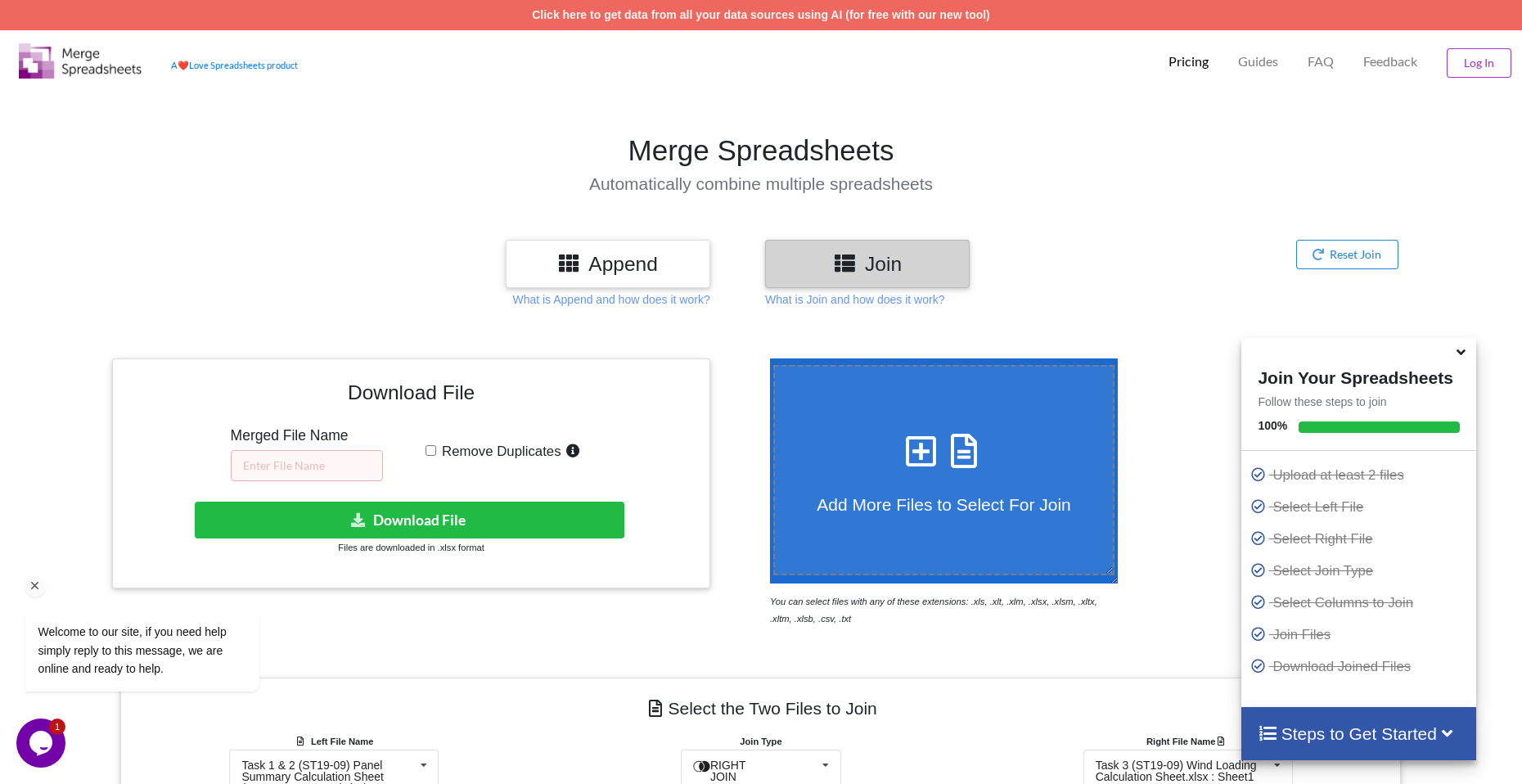
click at [307, 468] on div "Welcome to our site, if you need help simply reply to this message, we are onli…" at bounding box center [164, 582] width 295 height 248
click at [305, 465] on div "Welcome to our site, if you need help simply reply to this message, we are onli…" at bounding box center [164, 582] width 295 height 248
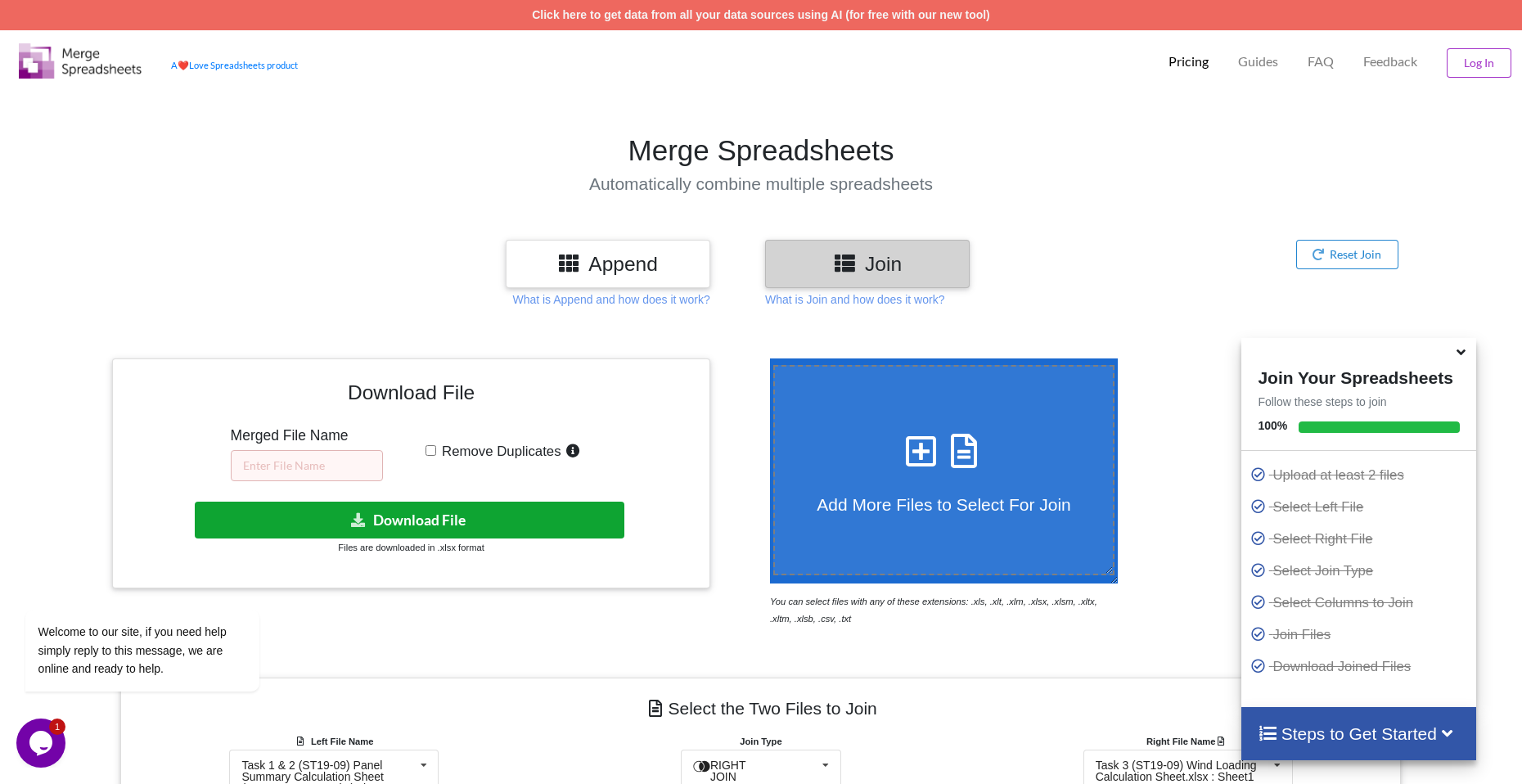
click at [400, 527] on button "Download File" at bounding box center [409, 520] width 430 height 37
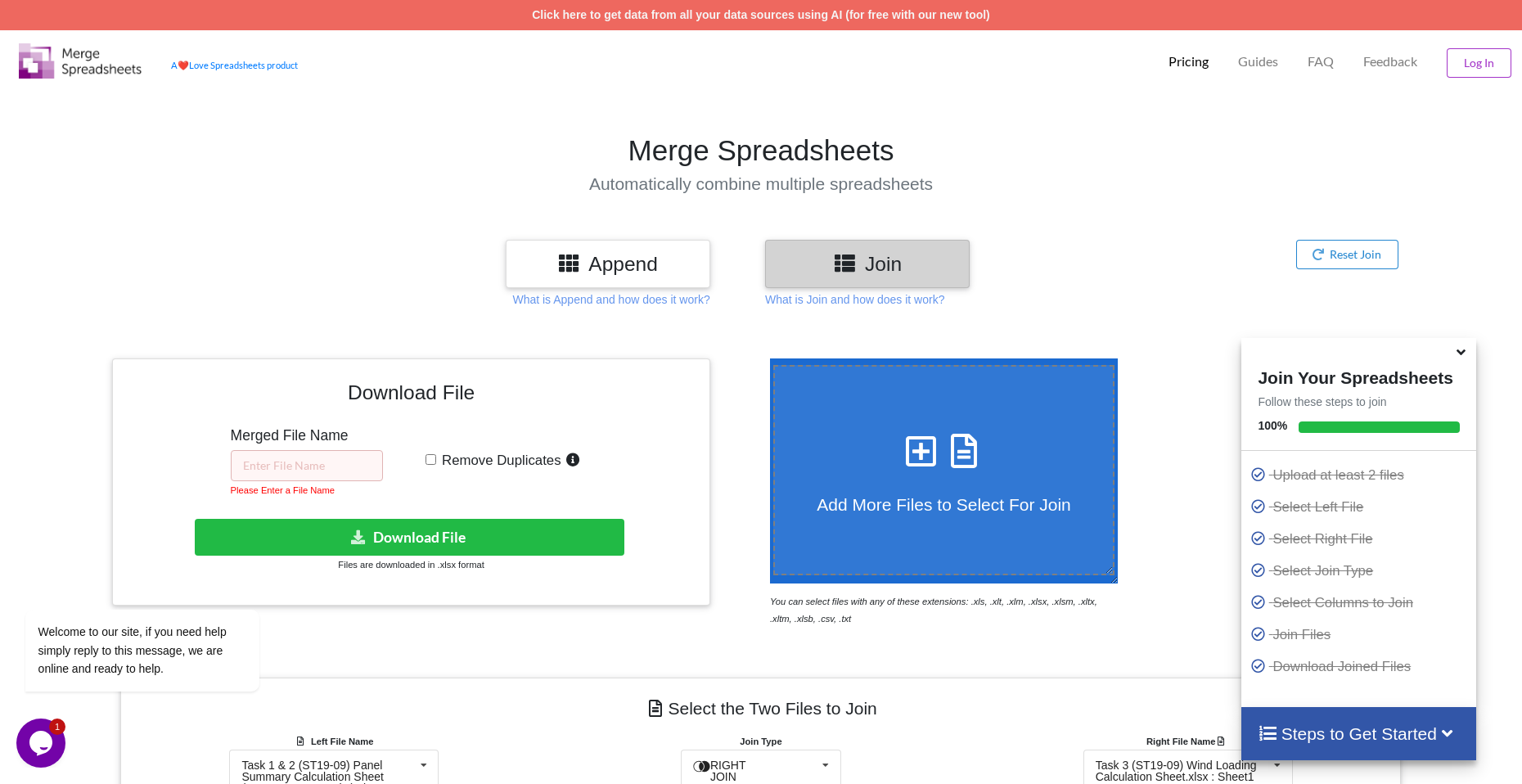
click at [327, 485] on small "Please Enter a File Name" at bounding box center [282, 490] width 104 height 10
drag, startPoint x: 324, startPoint y: 480, endPoint x: 311, endPoint y: 481, distance: 13.0
click at [324, 480] on input "text" at bounding box center [307, 465] width 152 height 31
click at [295, 483] on div "Welcome to our site, if you need help simply reply to this message, we are onli…" at bounding box center [164, 582] width 295 height 248
click at [306, 473] on div "Welcome to our site, if you need help simply reply to this message, we are onli…" at bounding box center [164, 582] width 295 height 248
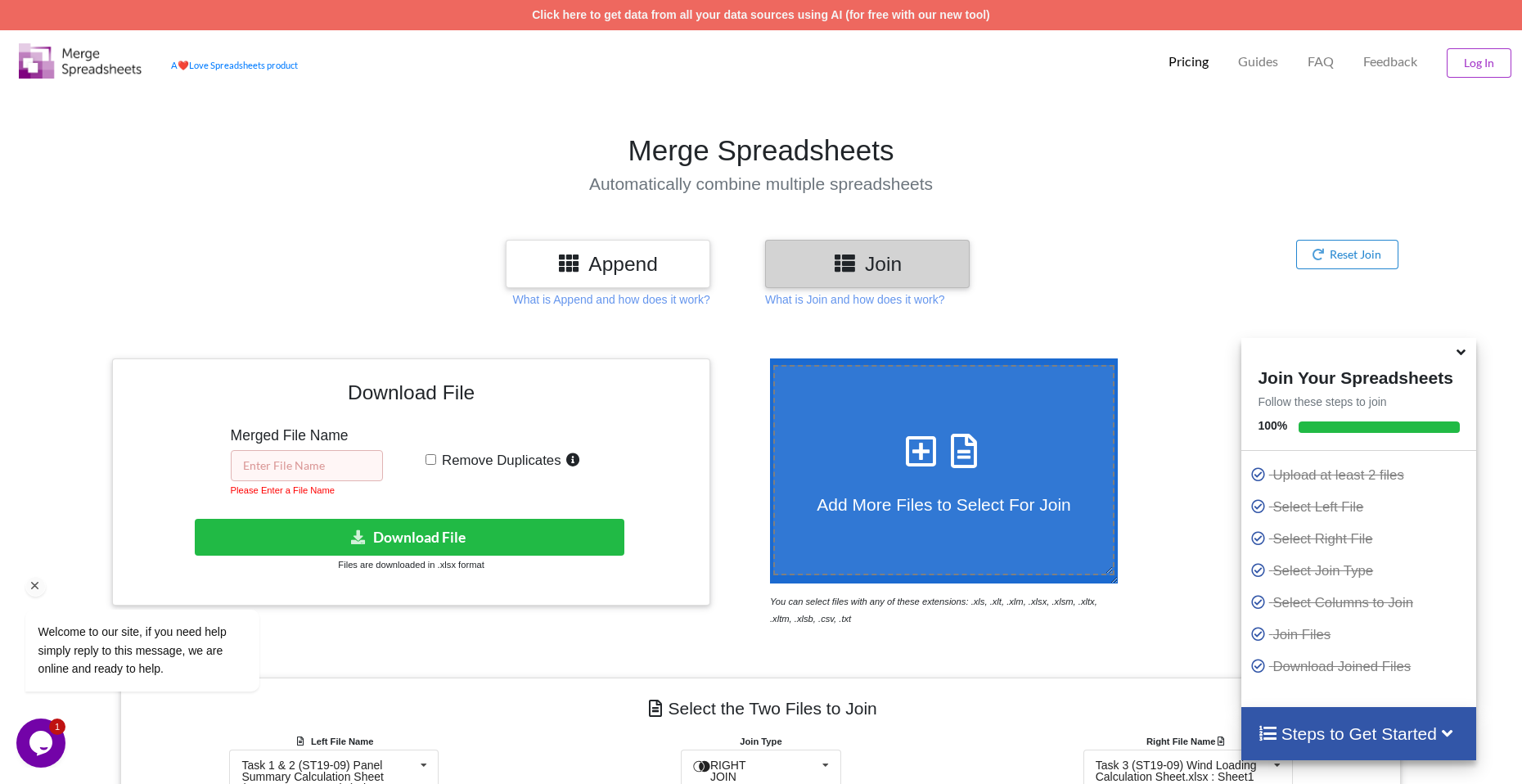
click at [312, 464] on input "text" at bounding box center [307, 465] width 152 height 31
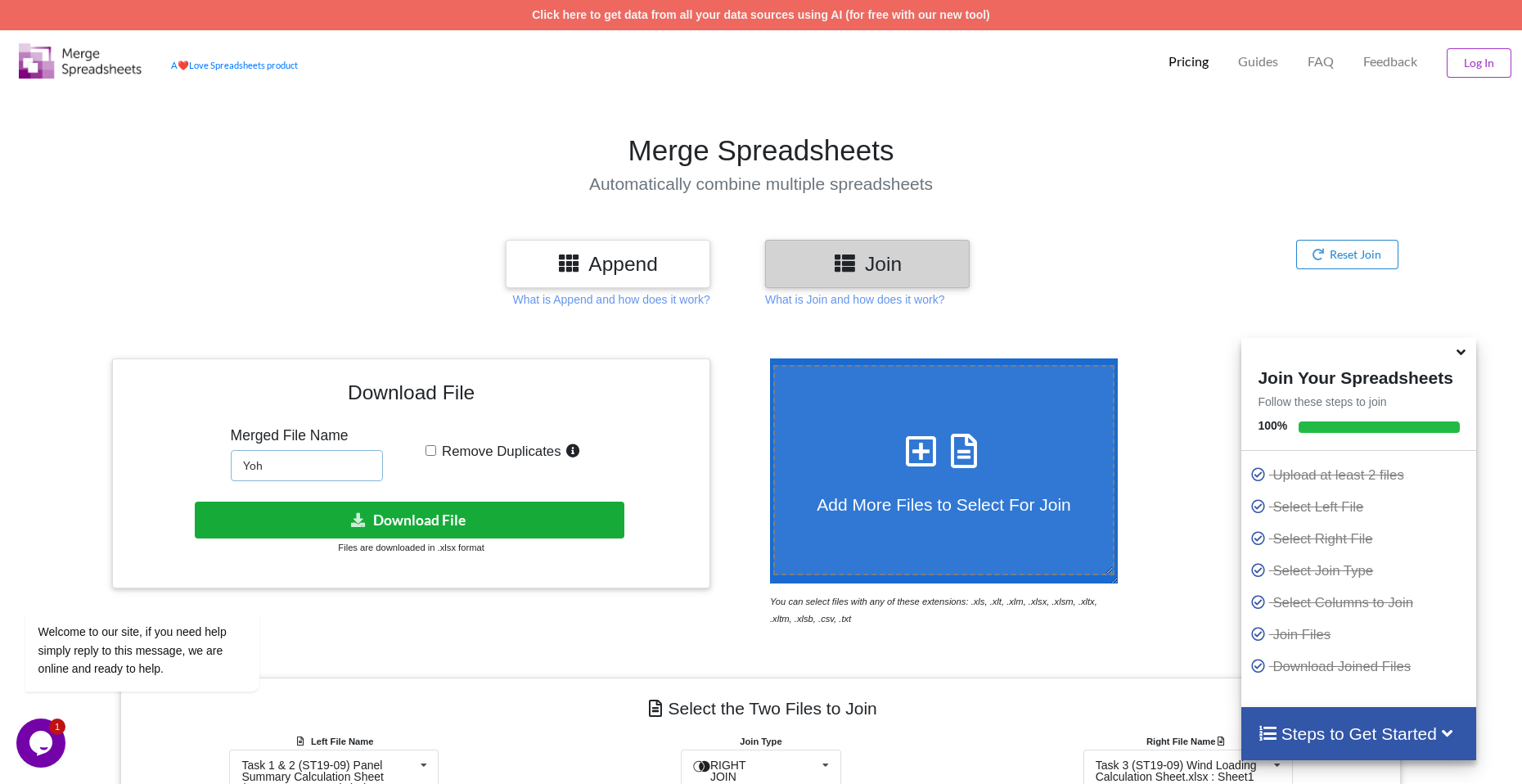
type input "Yoh"
click at [360, 511] on button "Download File" at bounding box center [409, 520] width 430 height 37
